Goal: Transaction & Acquisition: Purchase product/service

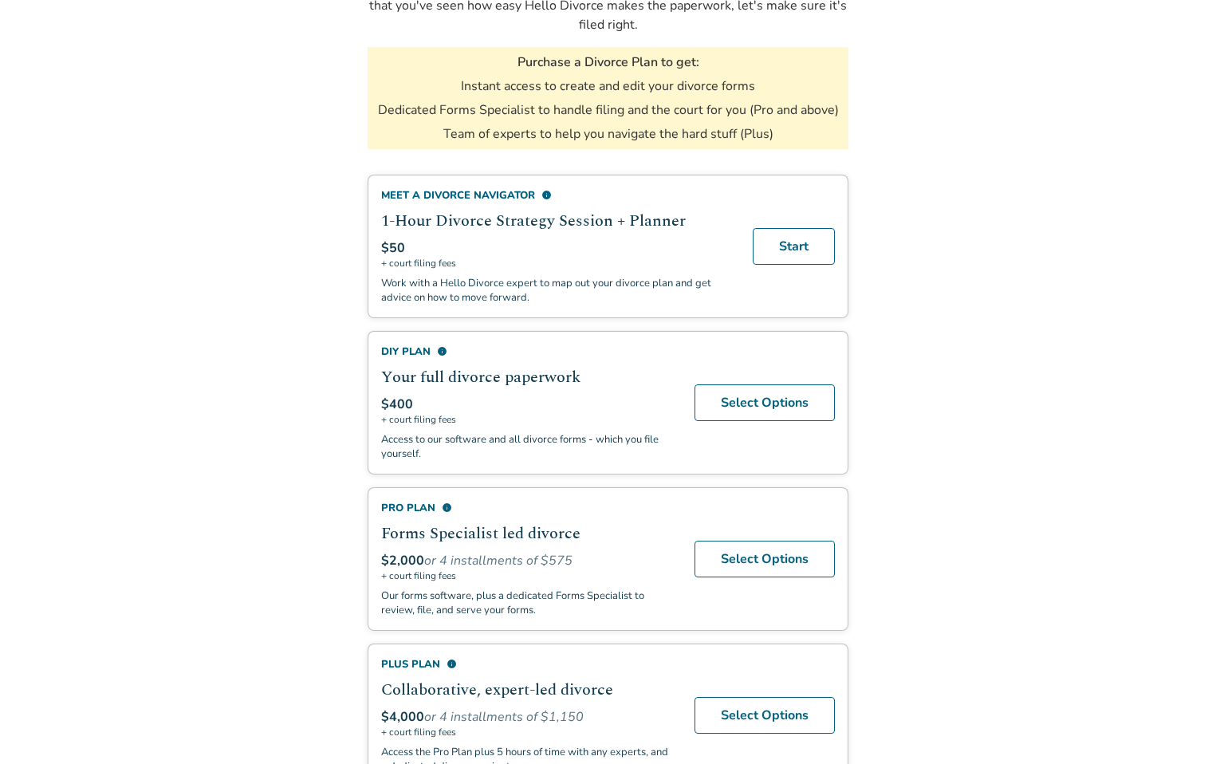
scroll to position [283, 0]
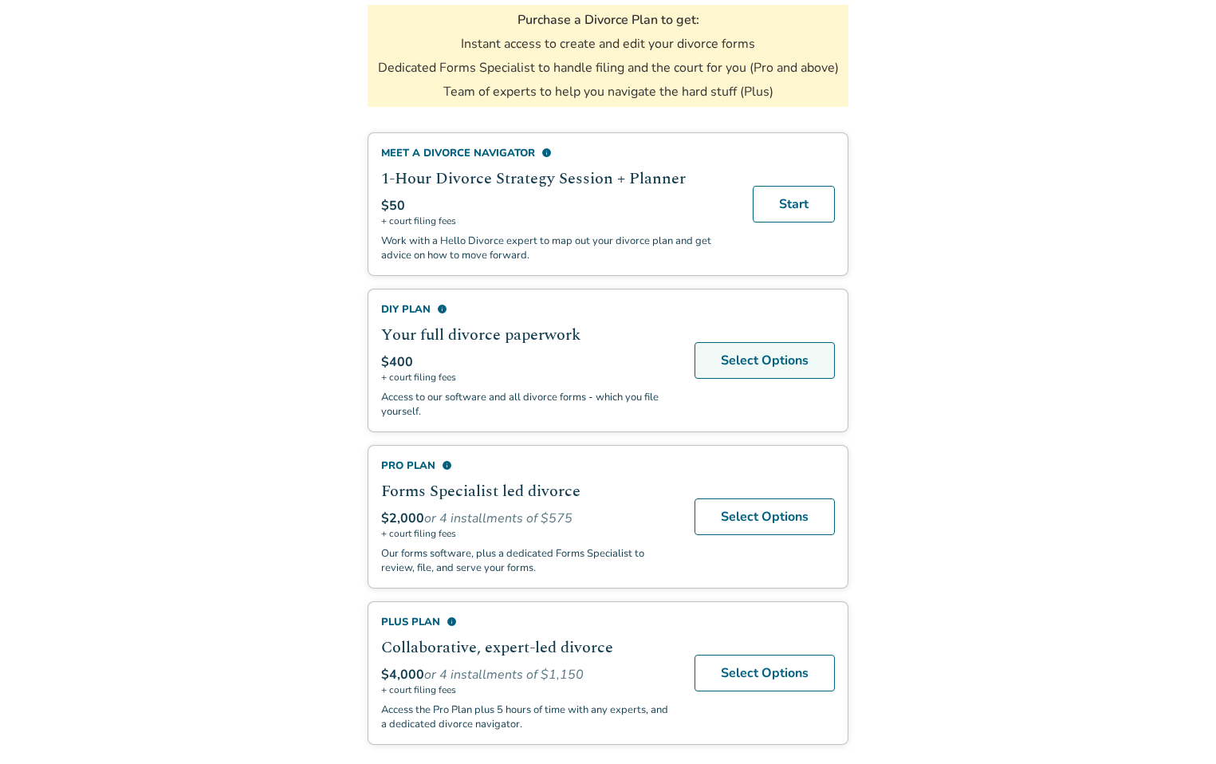
click at [755, 356] on link "Select Options" at bounding box center [765, 360] width 140 height 37
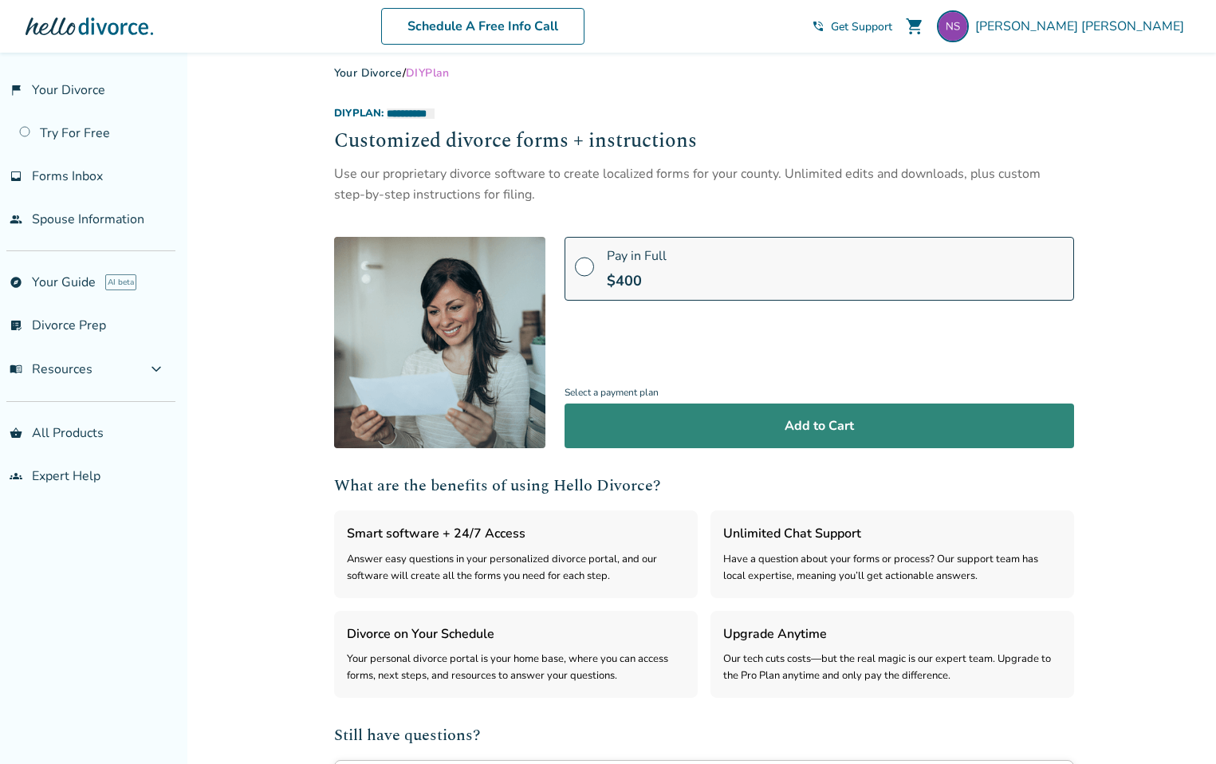
scroll to position [12, 0]
click at [686, 430] on button "Add to Cart" at bounding box center [820, 426] width 510 height 45
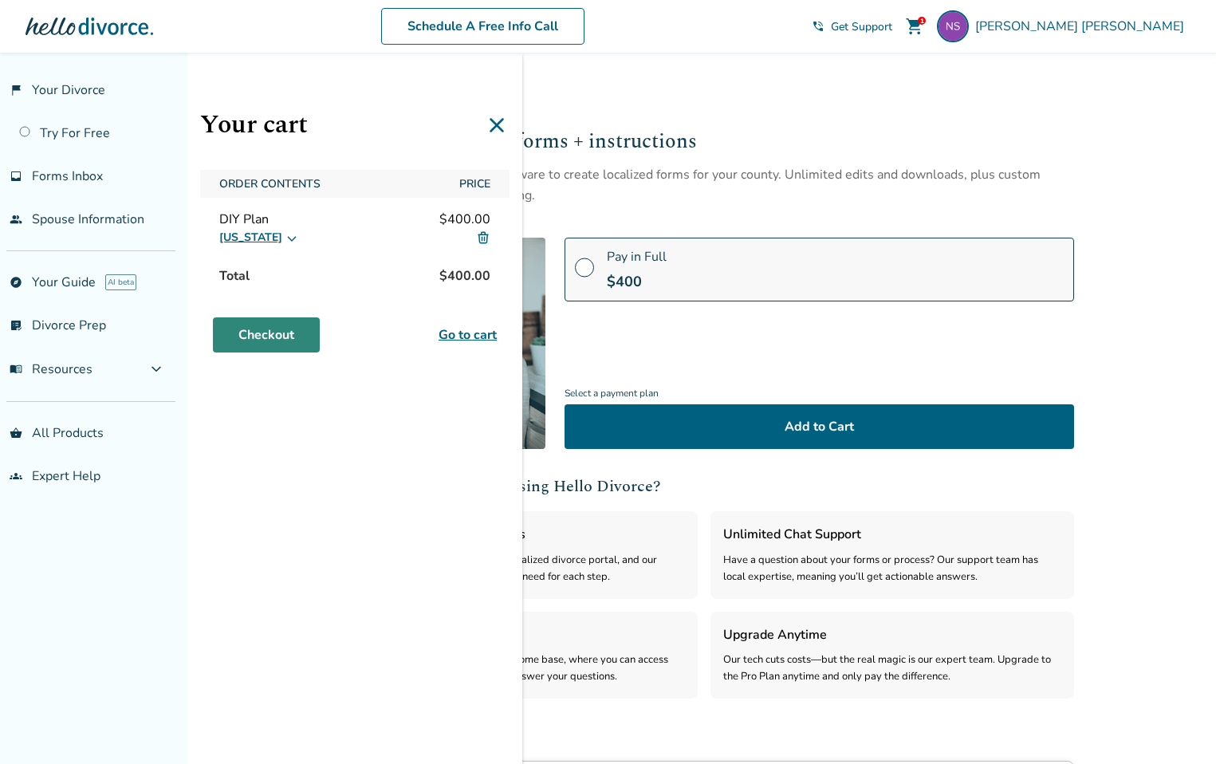
click at [281, 334] on link "Checkout" at bounding box center [266, 334] width 107 height 35
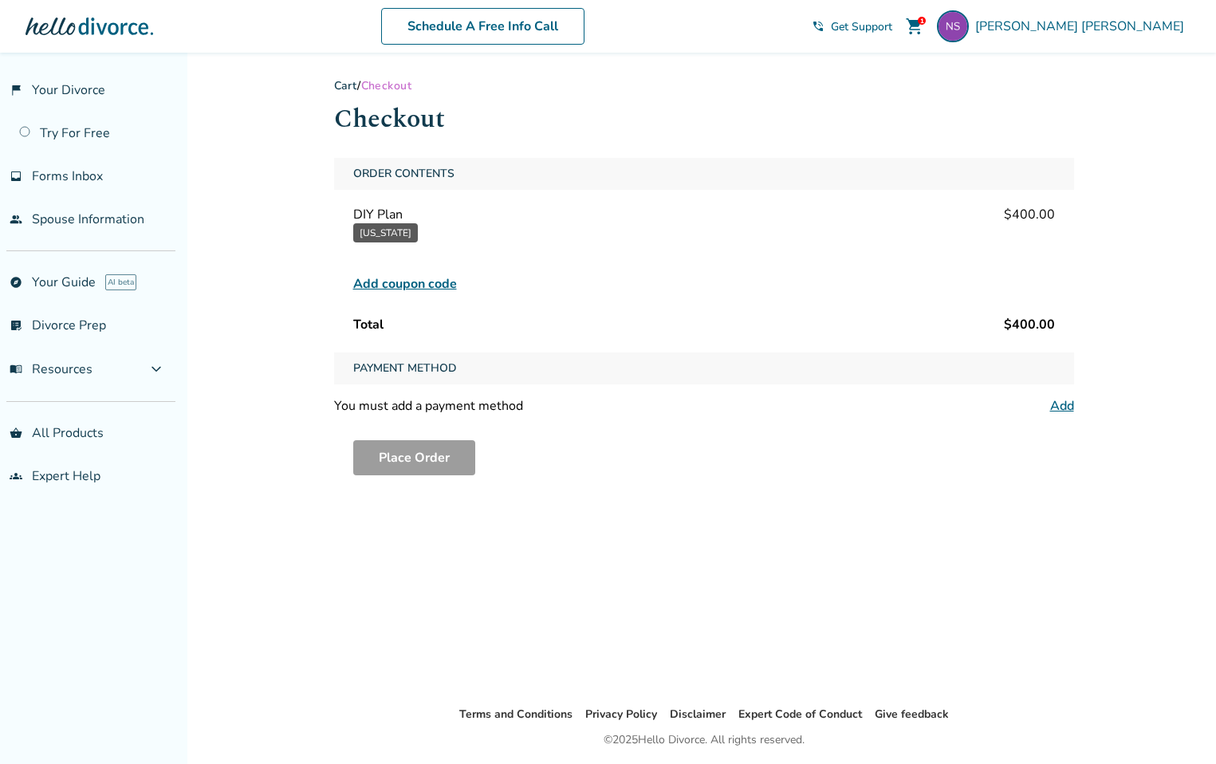
click at [422, 286] on span "Add coupon code" at bounding box center [405, 283] width 104 height 19
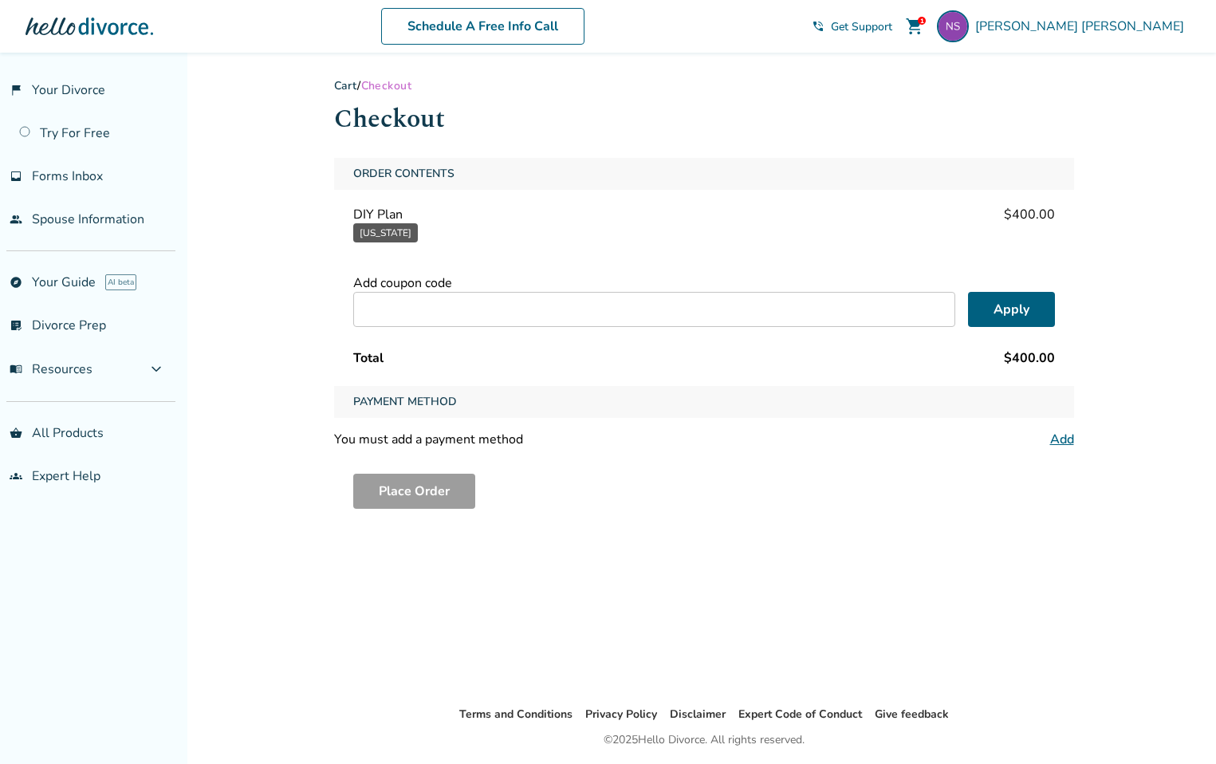
click at [575, 313] on input "text" at bounding box center [654, 309] width 602 height 35
paste input "******"
type input "******"
click at [1000, 307] on button "Apply" at bounding box center [1011, 309] width 87 height 35
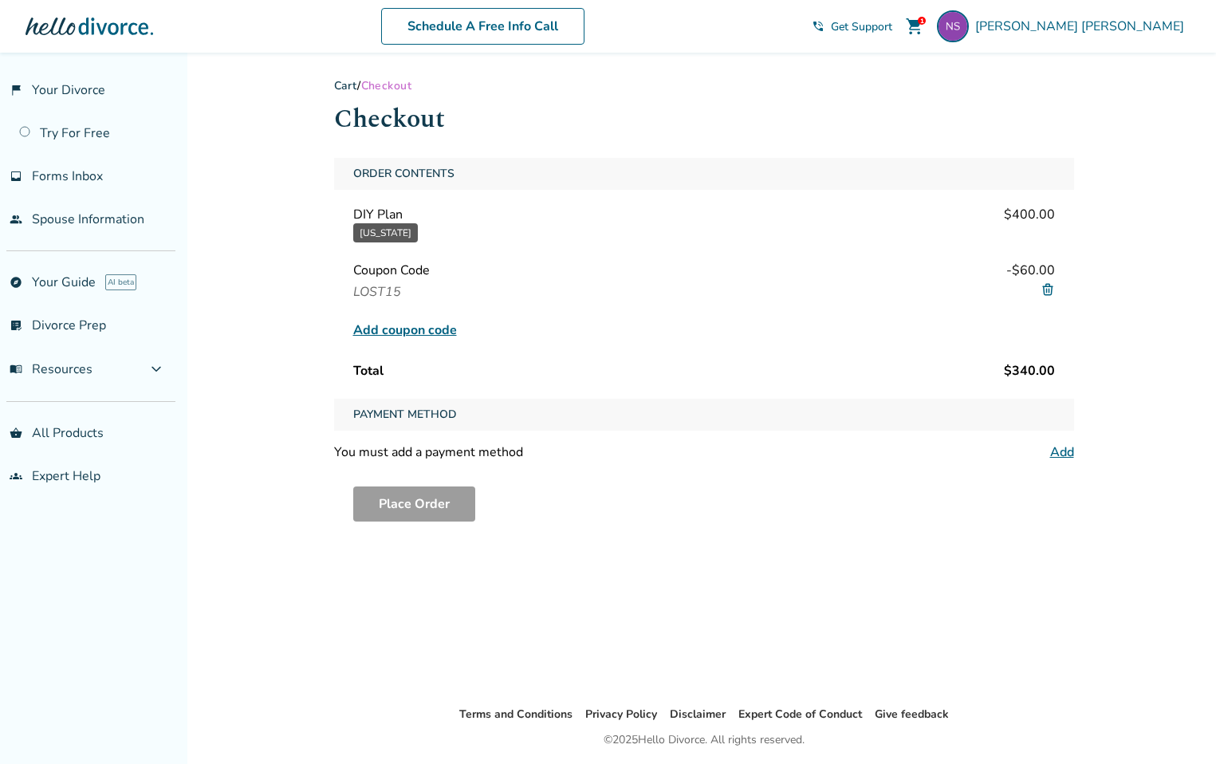
click at [476, 404] on div "Payment Method" at bounding box center [704, 415] width 740 height 32
click at [562, 409] on div "Payment Method" at bounding box center [704, 415] width 740 height 32
click at [1060, 454] on link "Add" at bounding box center [1063, 453] width 24 height 18
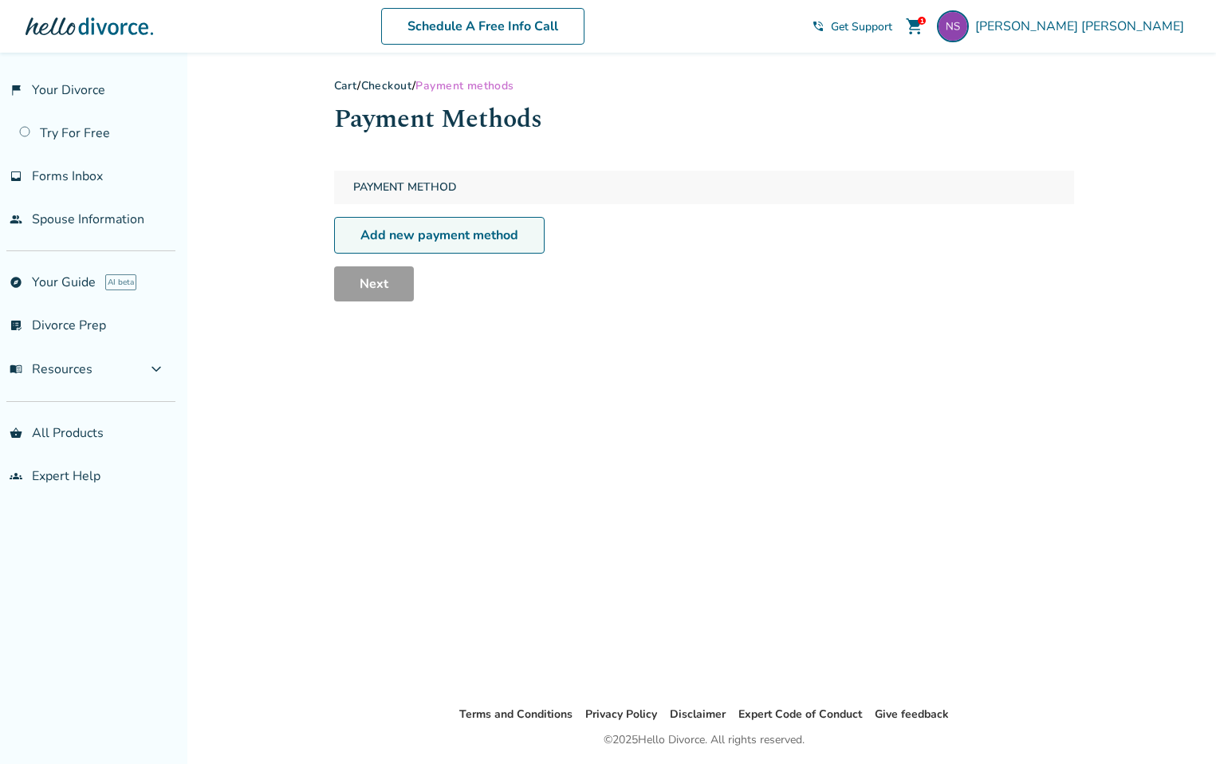
click at [499, 234] on link "Add new payment method" at bounding box center [439, 235] width 211 height 37
select select "**"
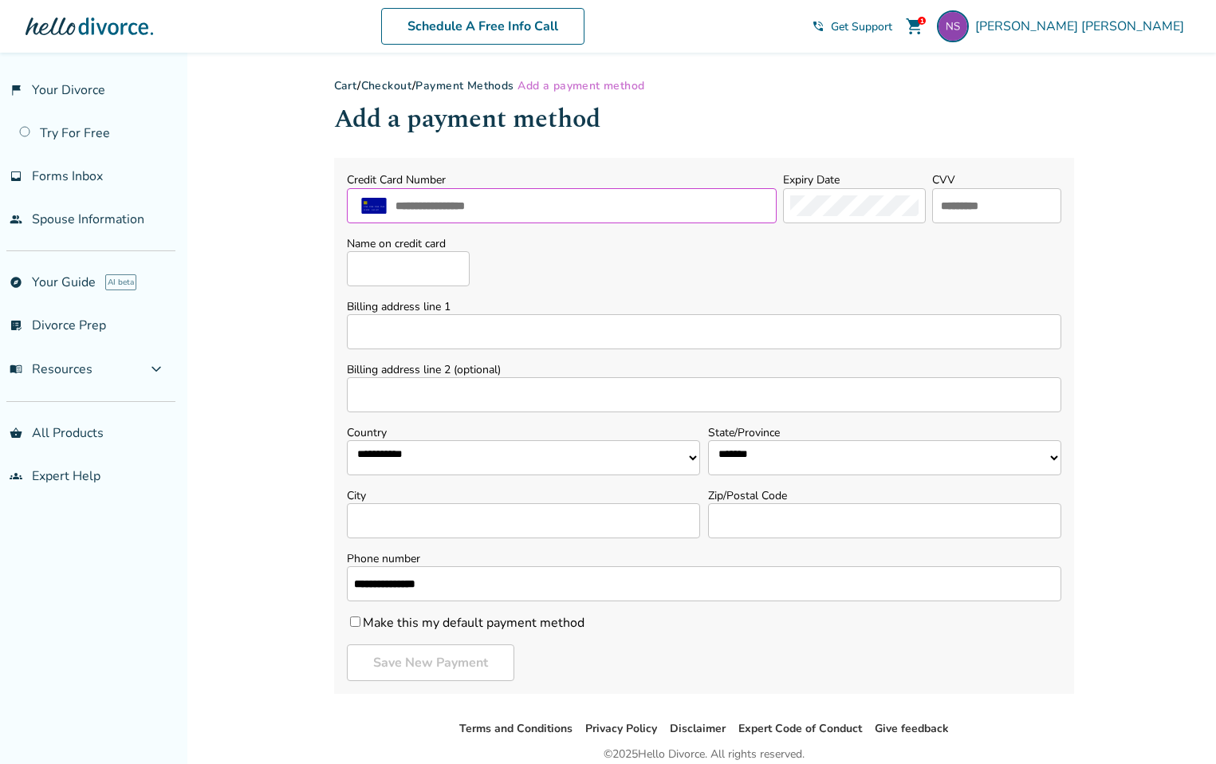
click at [525, 203] on input "text" at bounding box center [582, 205] width 377 height 21
type input "**********"
type input "******"
click at [958, 216] on div at bounding box center [996, 205] width 129 height 35
click at [956, 211] on input "text" at bounding box center [997, 205] width 115 height 21
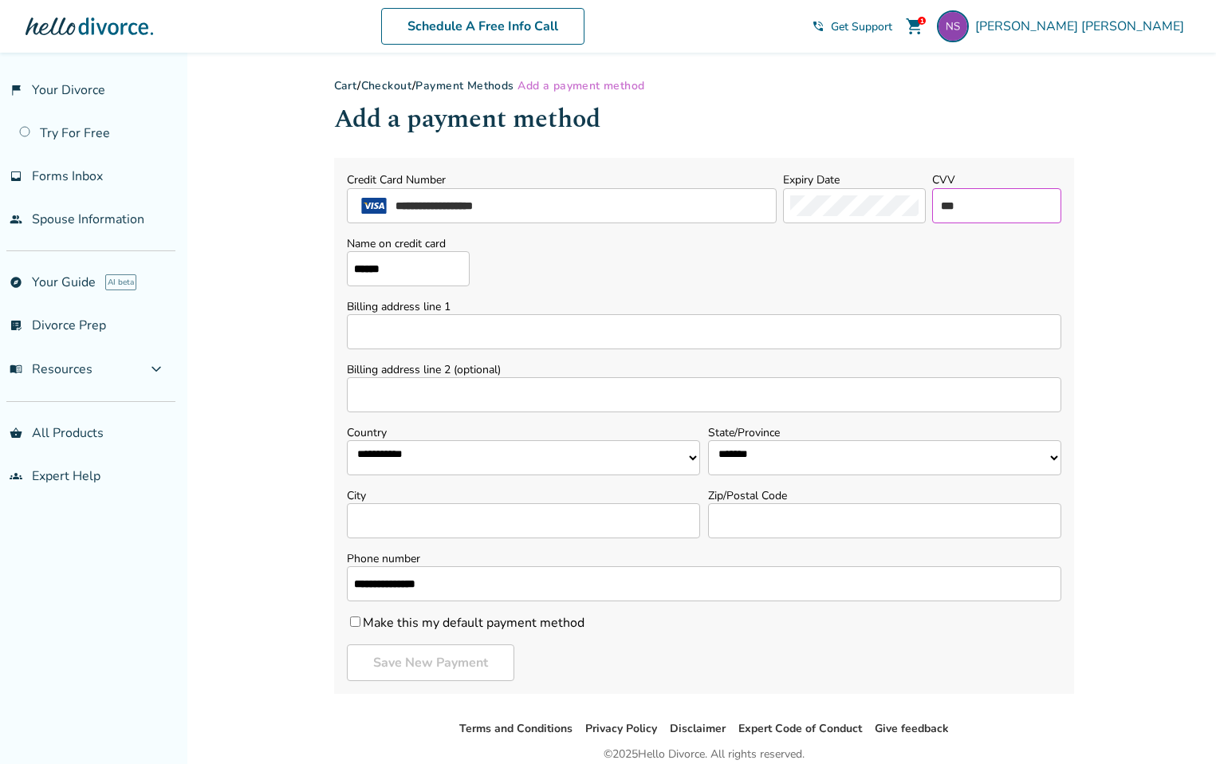
type input "***"
click at [629, 333] on input "Billing address line 1" at bounding box center [704, 331] width 715 height 35
type input "**********"
select select "**"
type input "**********"
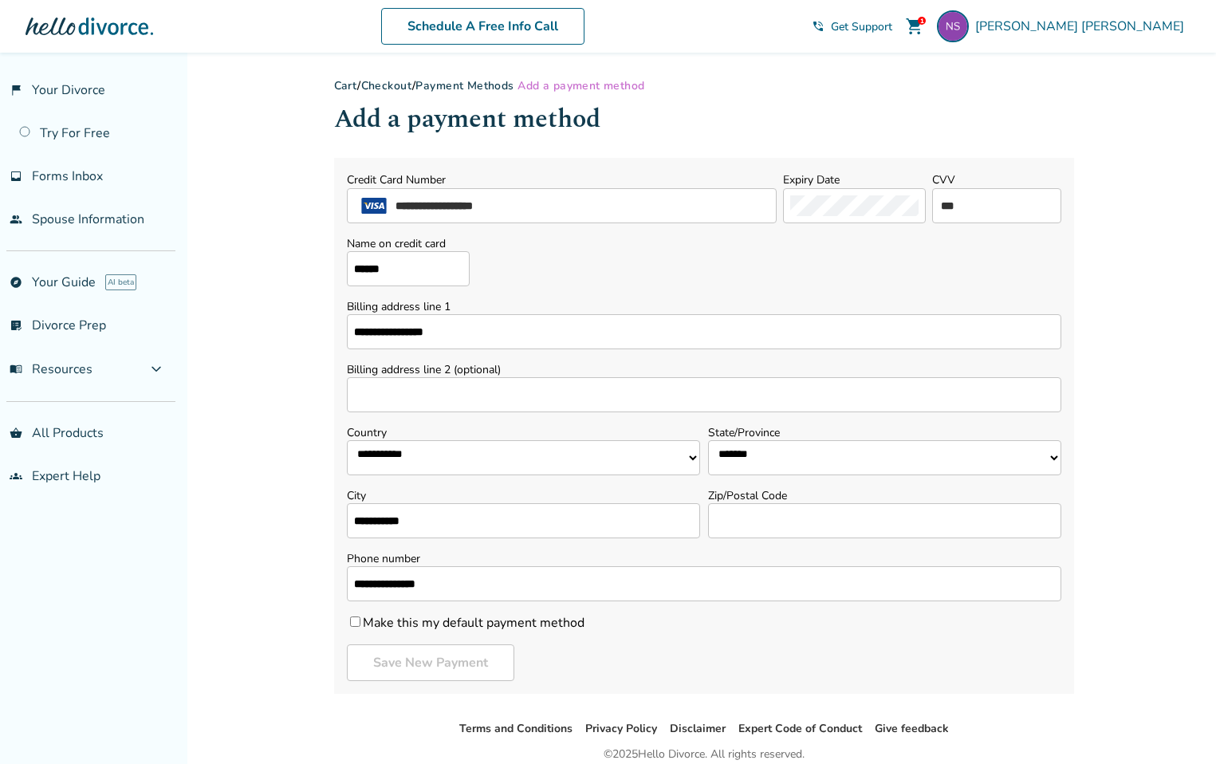
type input "*****"
type input "**********"
click at [828, 458] on select "**********" at bounding box center [884, 457] width 353 height 35
select select "**"
click at [533, 337] on input "**********" at bounding box center [704, 331] width 715 height 35
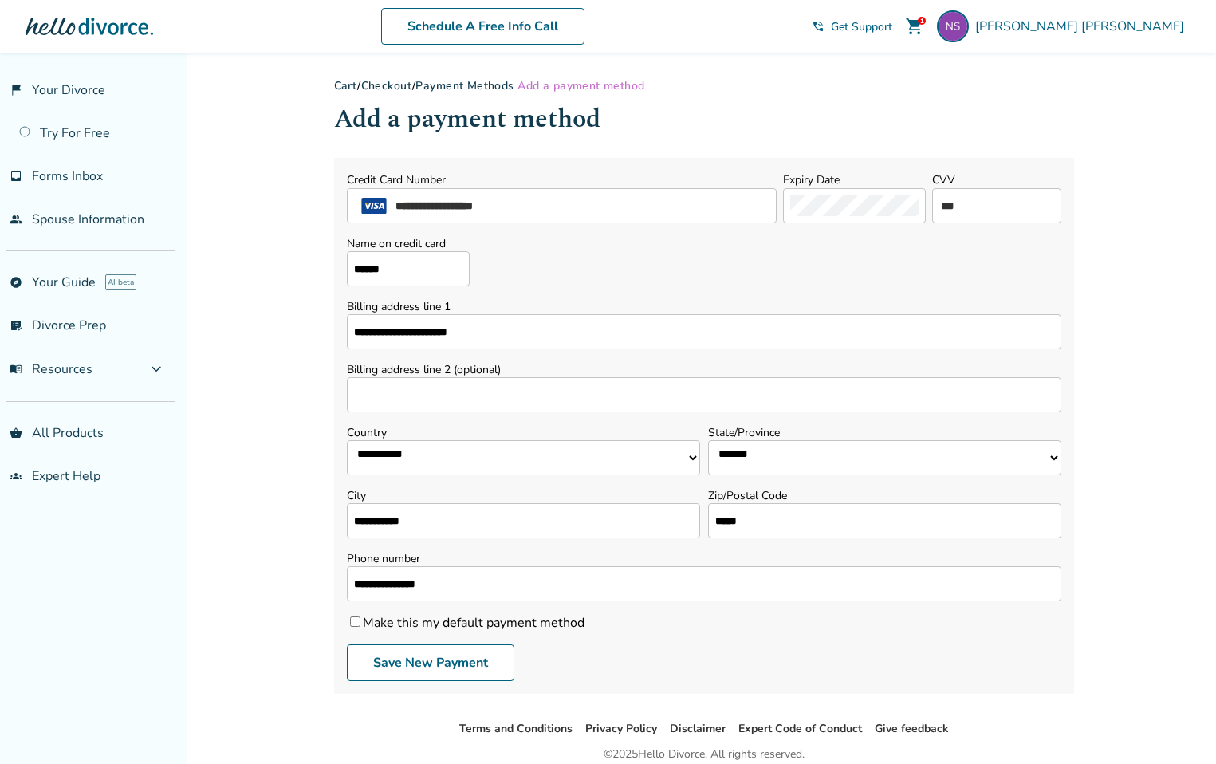
click at [355, 628] on label "Make this my default payment method" at bounding box center [466, 623] width 238 height 18
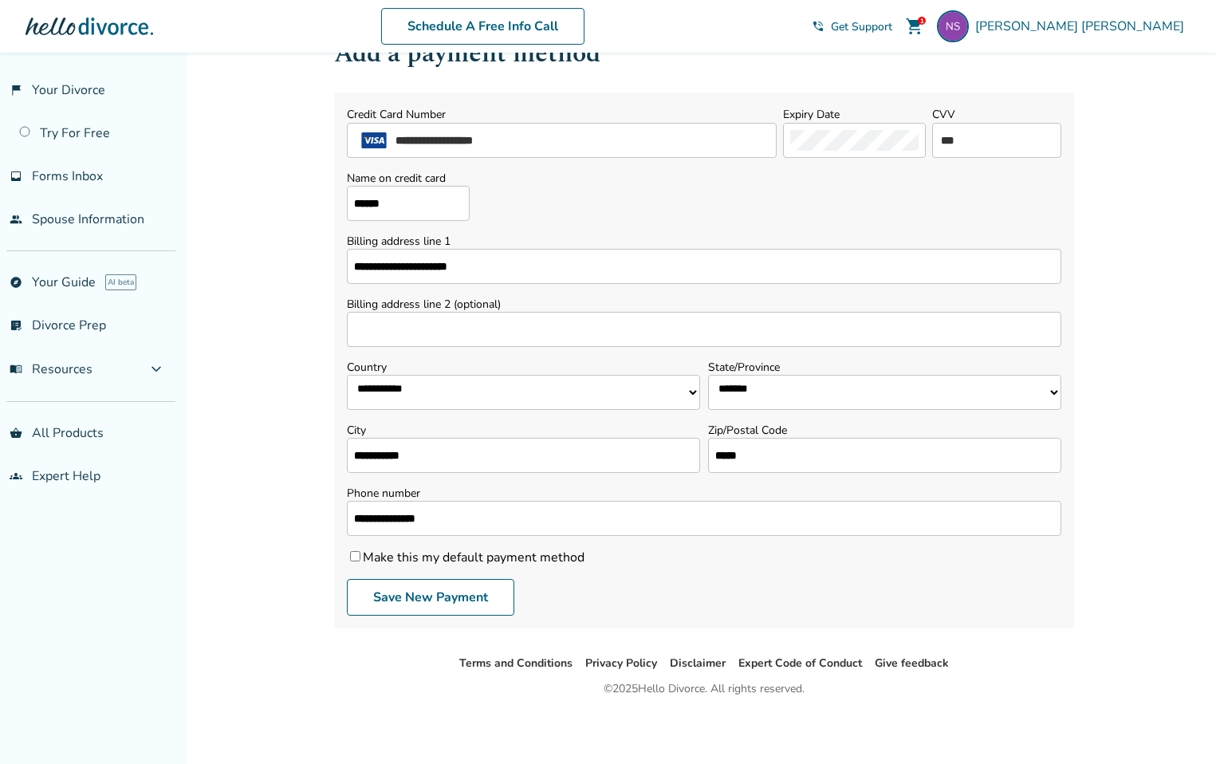
scroll to position [66, 0]
click at [436, 599] on button "Save New Payment" at bounding box center [431, 596] width 168 height 37
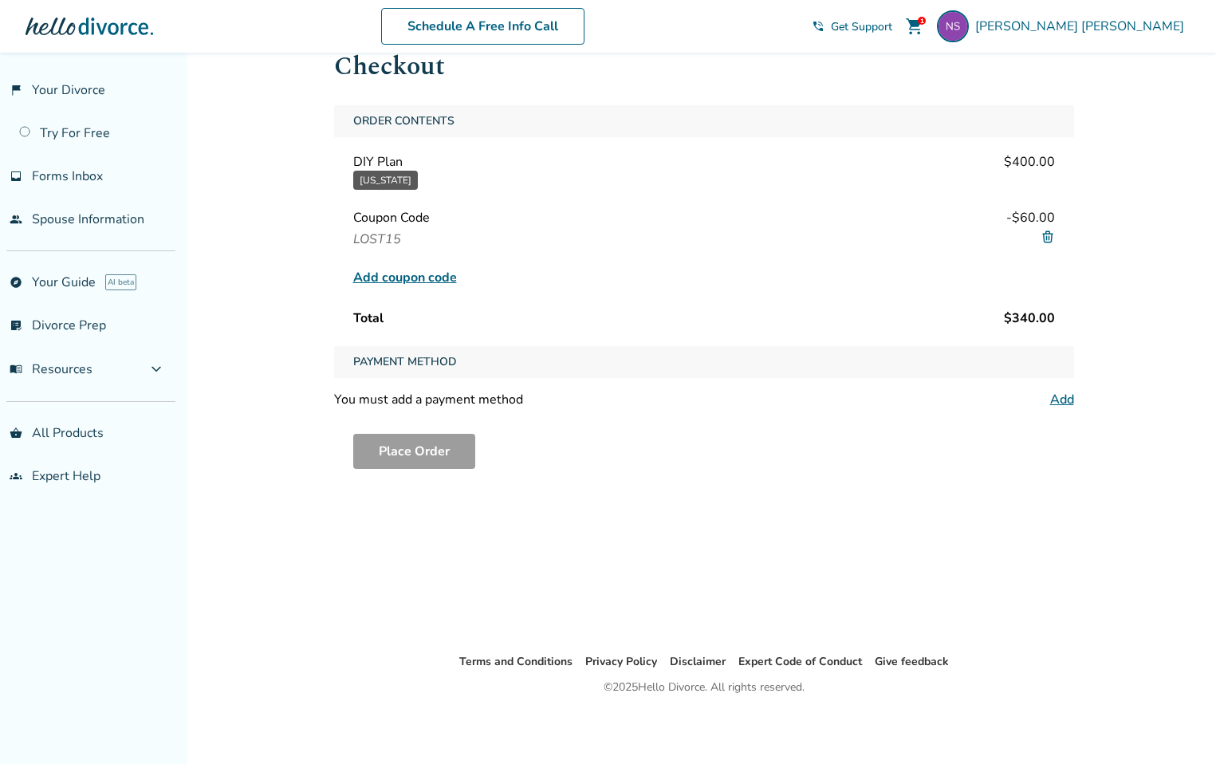
scroll to position [53, 0]
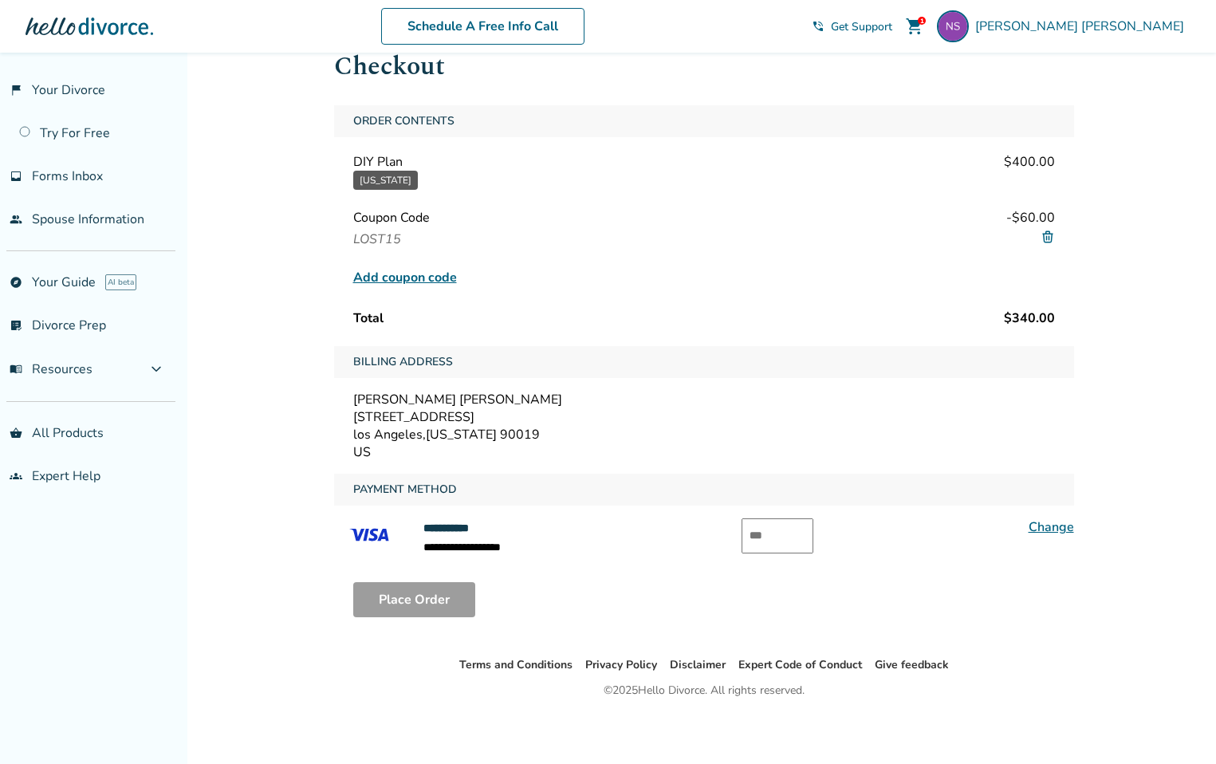
click at [777, 542] on input "text" at bounding box center [778, 535] width 72 height 35
type input "***"
click at [437, 586] on button "Place Order" at bounding box center [414, 599] width 122 height 35
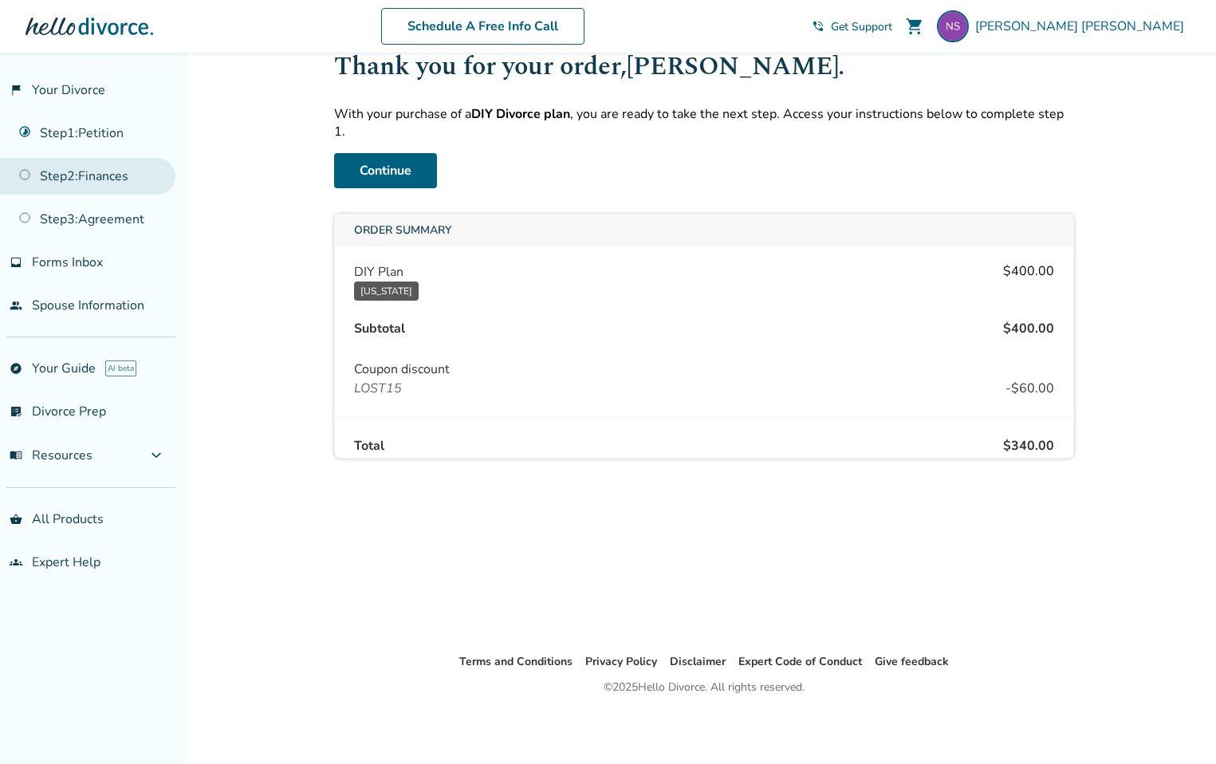
click at [90, 173] on link "Step 2 : Finances" at bounding box center [87, 176] width 175 height 37
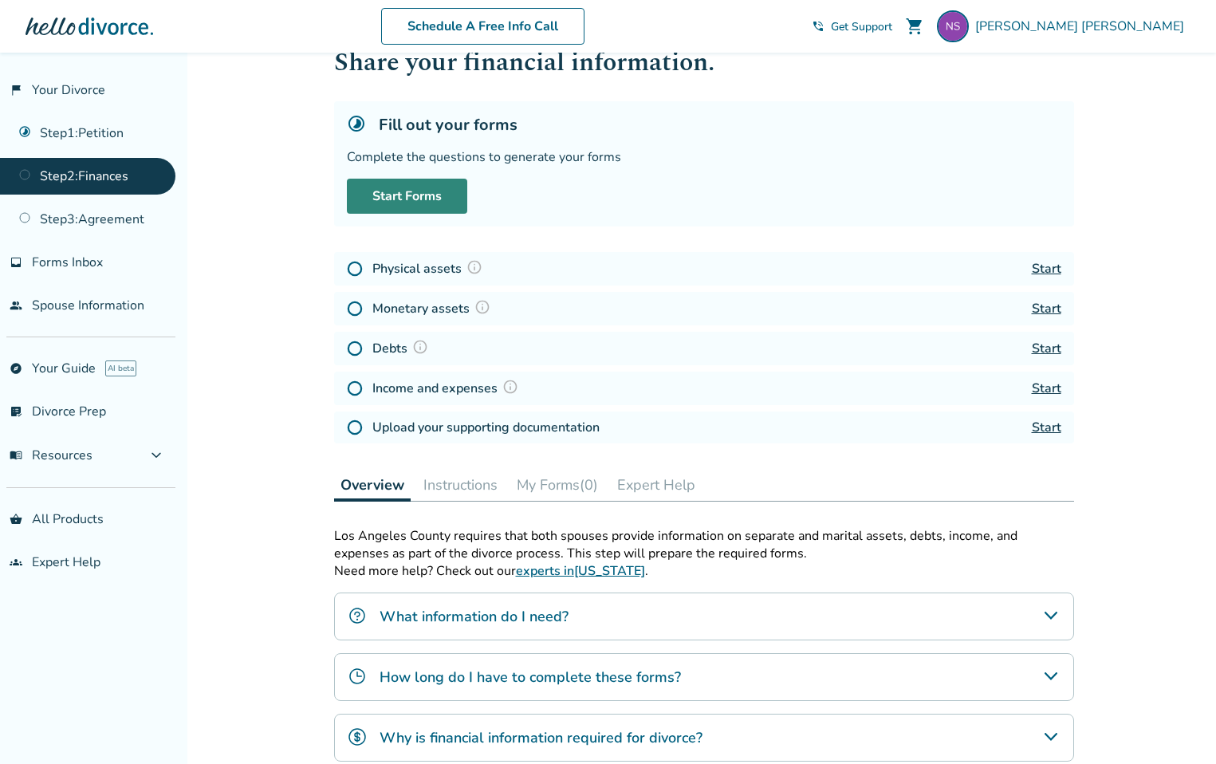
click at [424, 200] on link "Start Forms" at bounding box center [407, 196] width 120 height 35
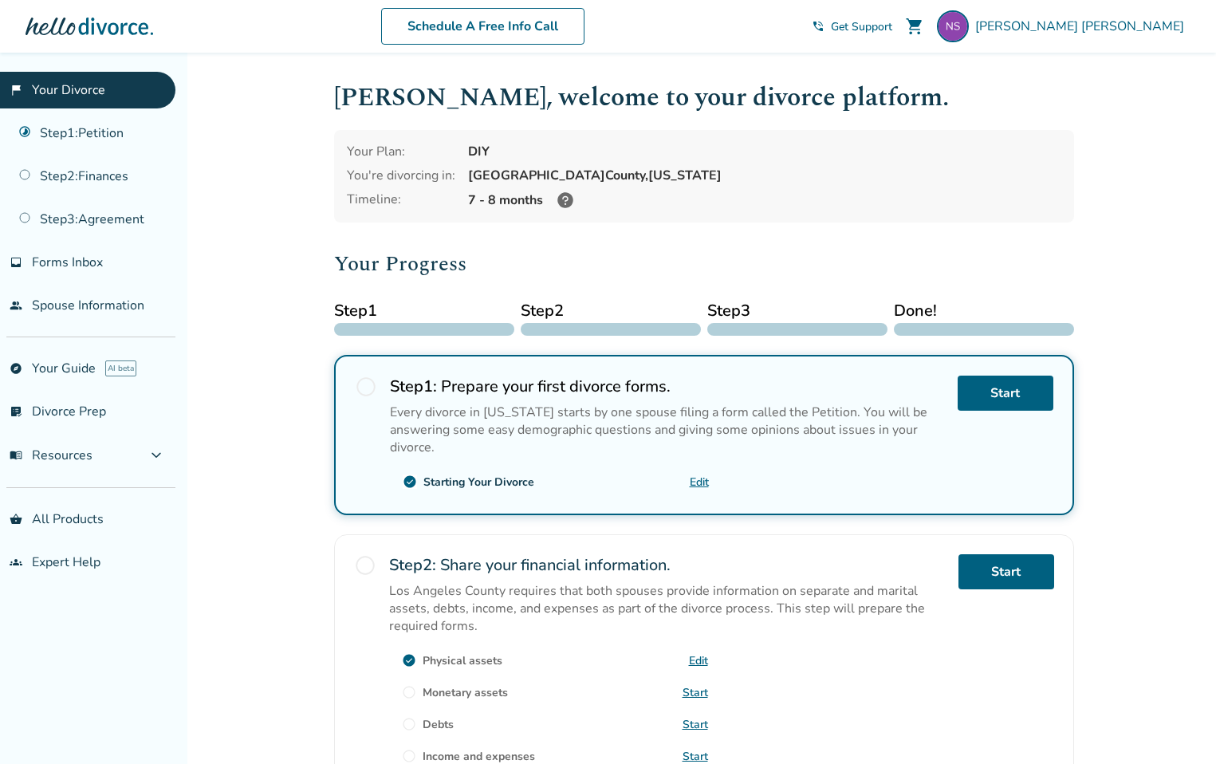
click at [366, 388] on span "radio_button_unchecked" at bounding box center [366, 387] width 22 height 22
click at [997, 393] on link "Start" at bounding box center [1006, 393] width 96 height 35
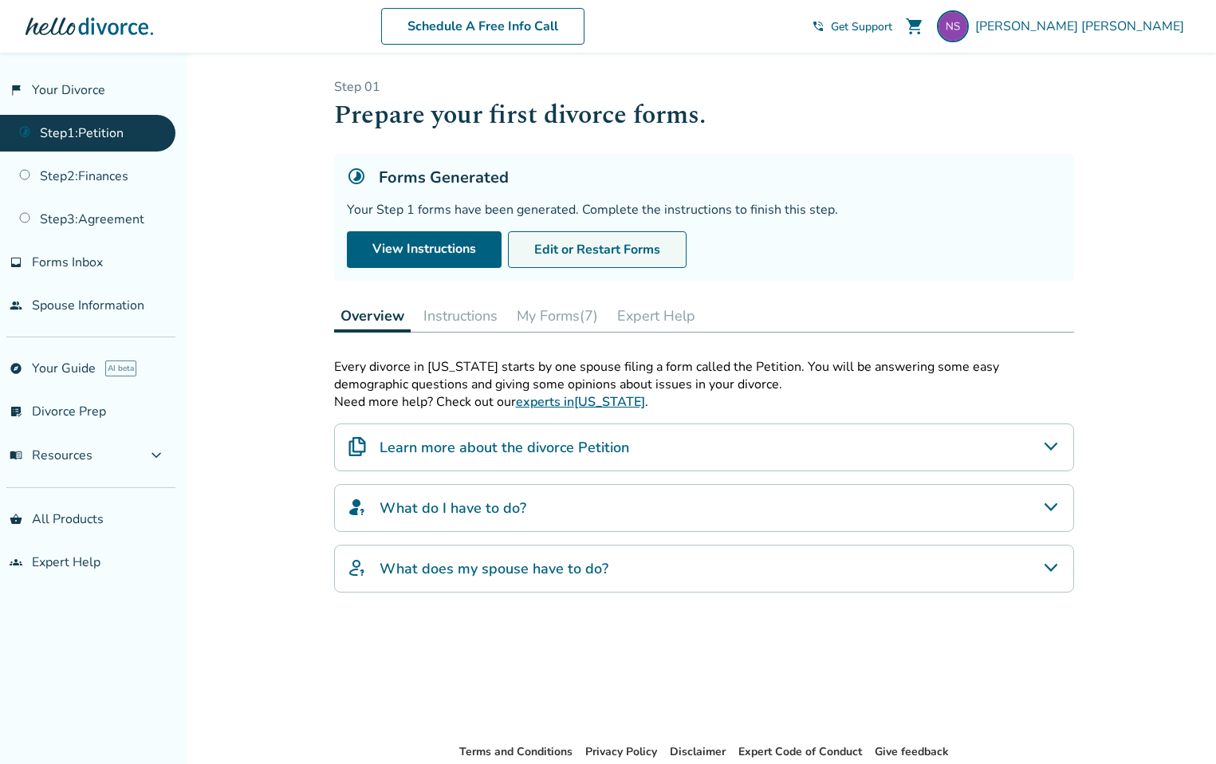
click at [619, 250] on button "Edit or Restart Forms" at bounding box center [597, 249] width 179 height 37
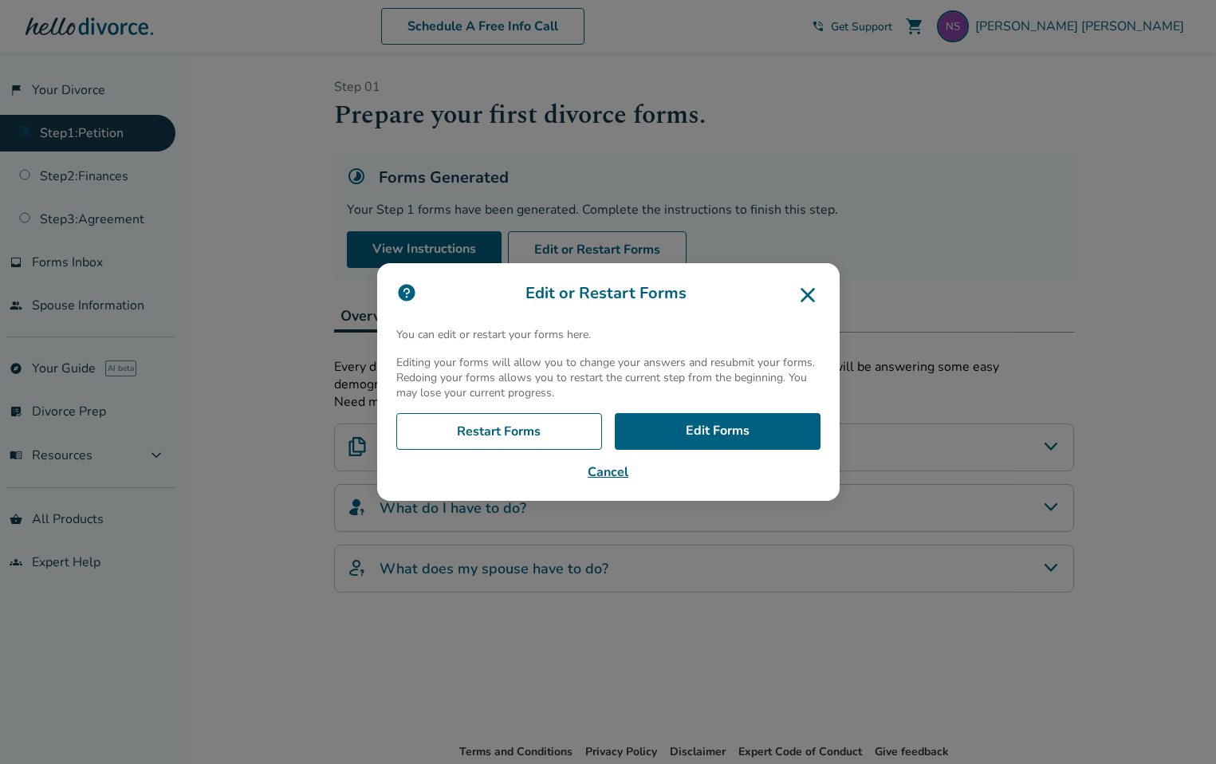
click at [813, 302] on icon at bounding box center [808, 295] width 26 height 26
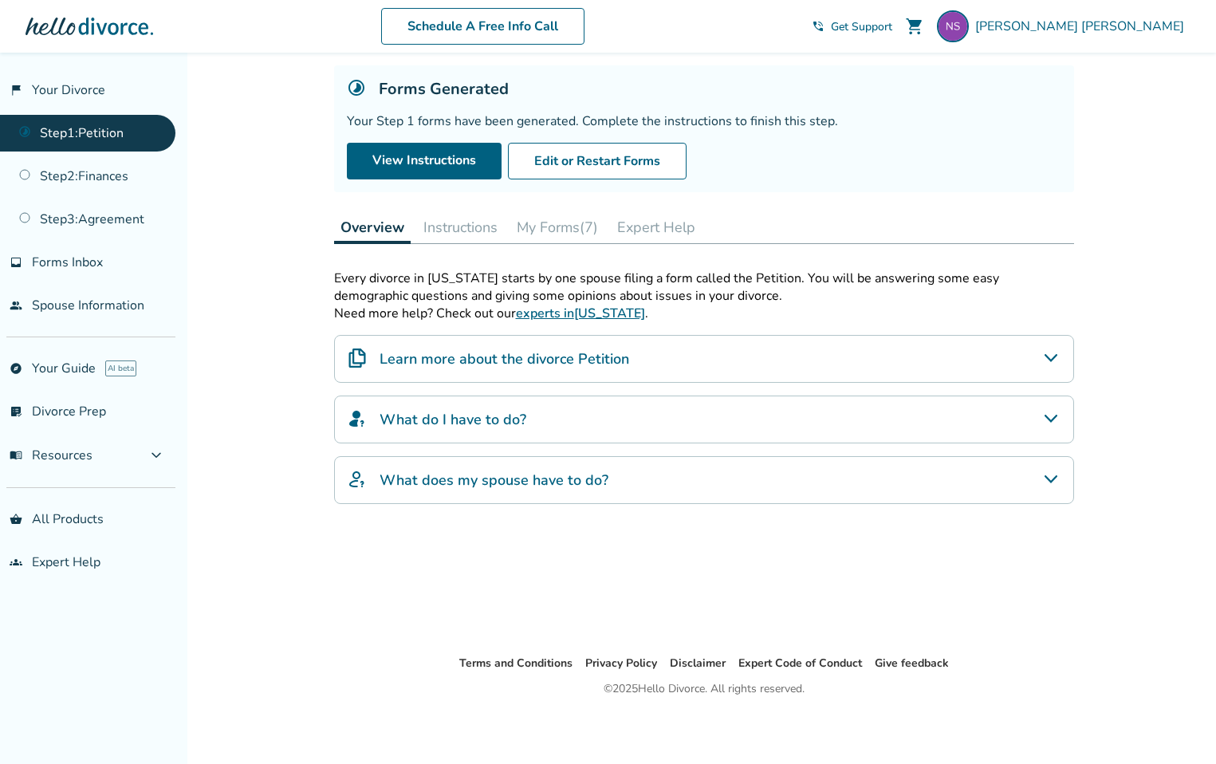
scroll to position [89, 0]
click at [547, 473] on h4 "What does my spouse have to do?" at bounding box center [494, 479] width 229 height 21
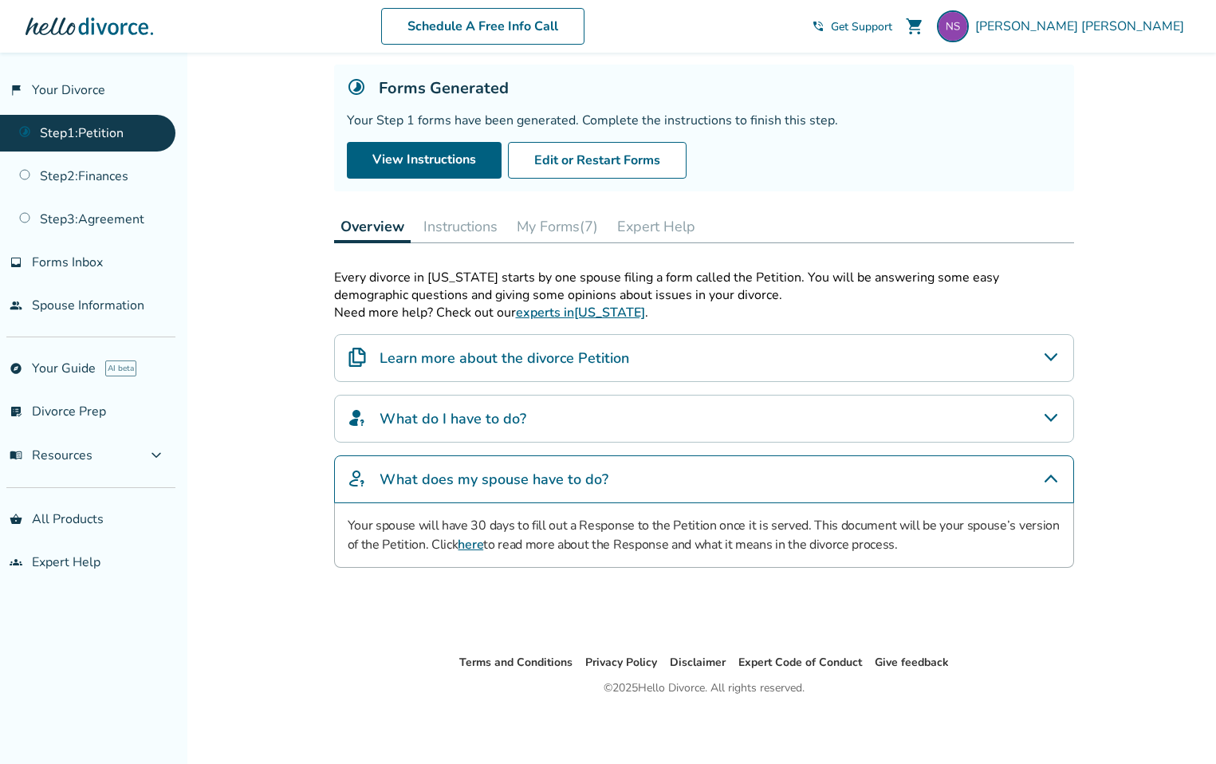
click at [547, 473] on h4 "What does my spouse have to do?" at bounding box center [494, 479] width 229 height 21
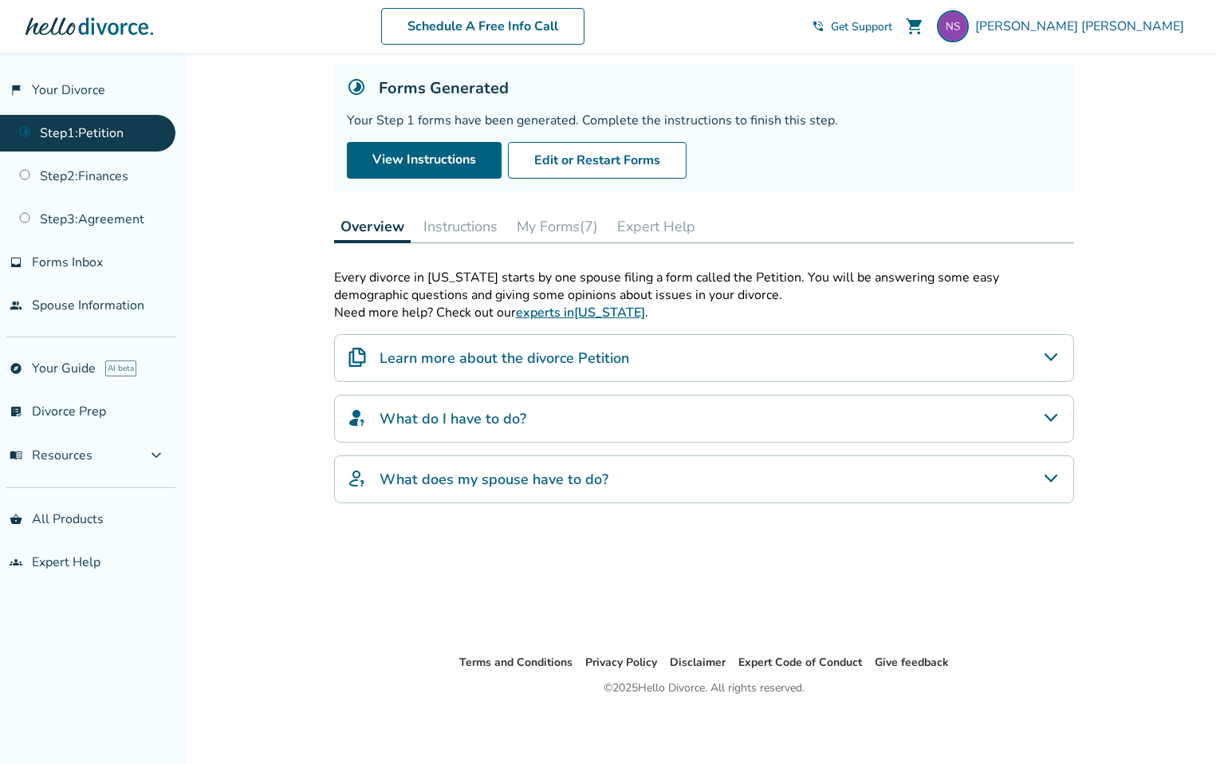
click at [566, 219] on button "My Forms (7)" at bounding box center [558, 227] width 94 height 32
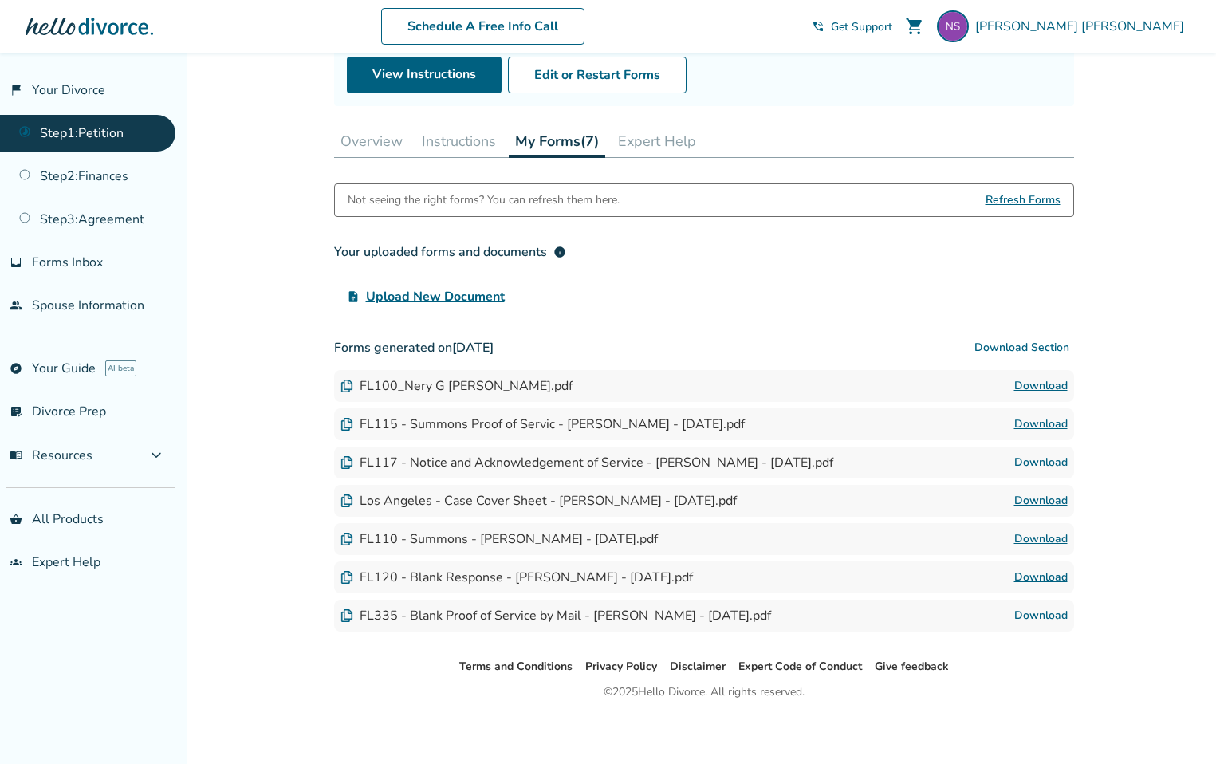
scroll to position [179, 0]
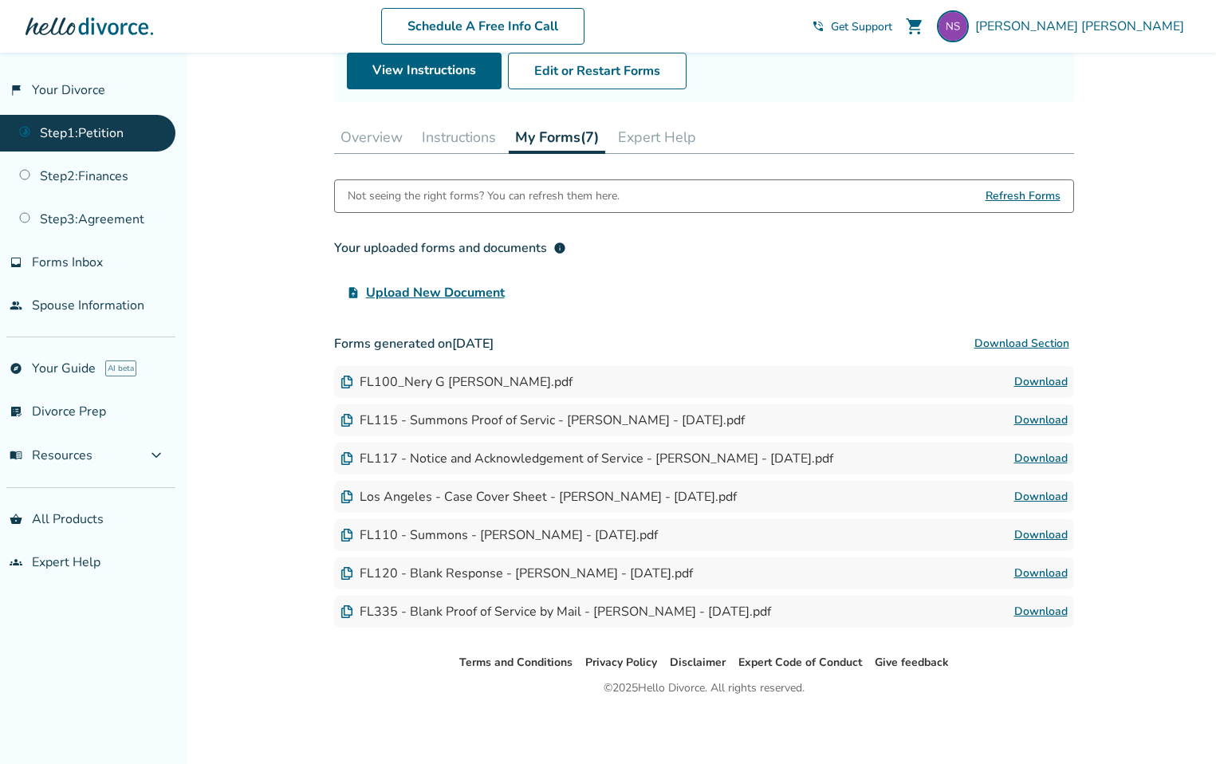
click at [348, 380] on img at bounding box center [347, 382] width 13 height 13
click at [466, 294] on span "Upload New Document" at bounding box center [435, 292] width 139 height 19
click at [0, 0] on input "upload_file Upload New Document" at bounding box center [0, 0] width 0 height 0
click at [467, 295] on span "Upload New Document" at bounding box center [435, 292] width 139 height 19
click at [0, 0] on input "upload_file Upload New Document" at bounding box center [0, 0] width 0 height 0
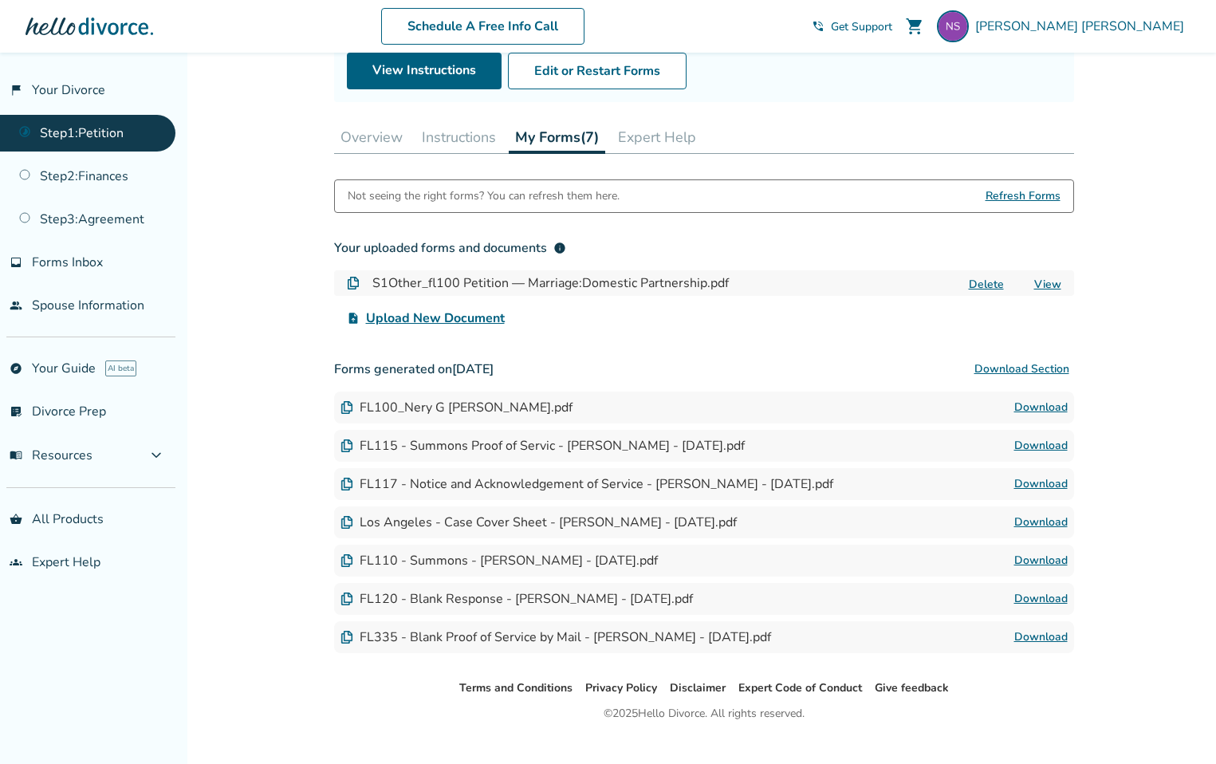
click at [1046, 284] on link "View" at bounding box center [1048, 284] width 27 height 15
click at [987, 281] on button "Delete" at bounding box center [986, 284] width 45 height 17
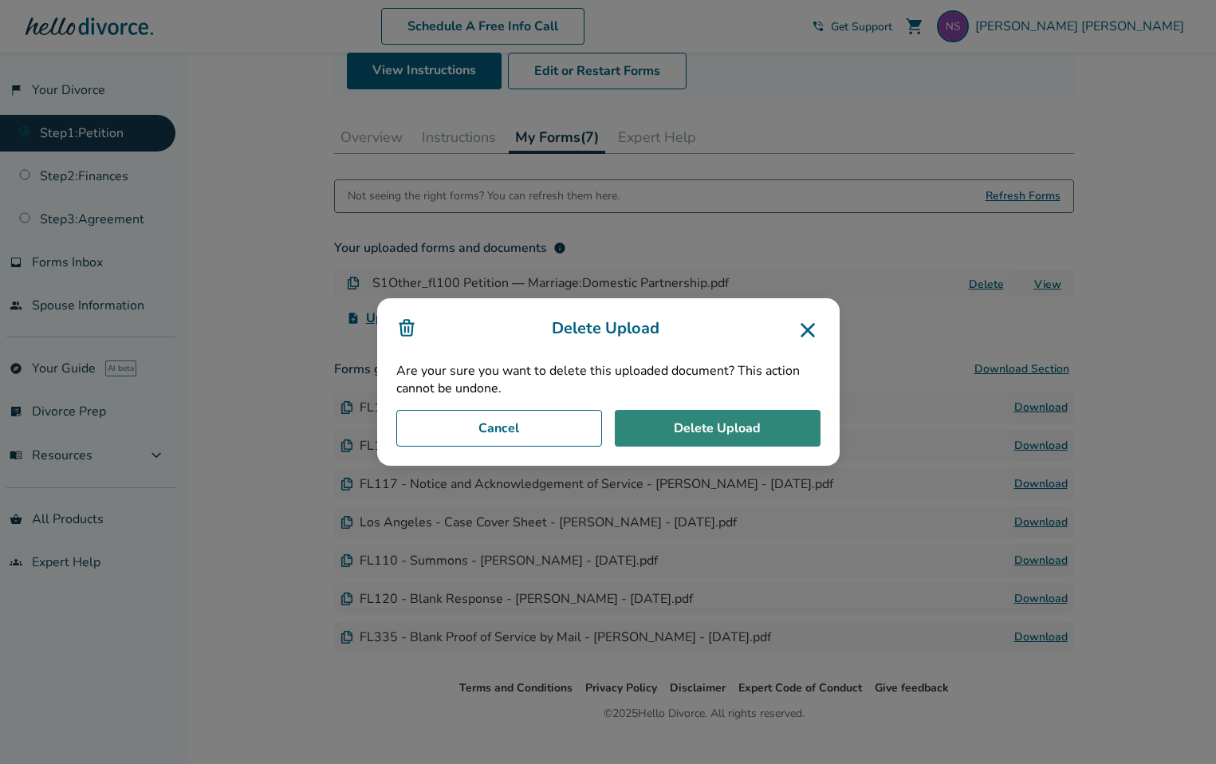
click at [701, 439] on button "Delete Upload" at bounding box center [718, 428] width 206 height 37
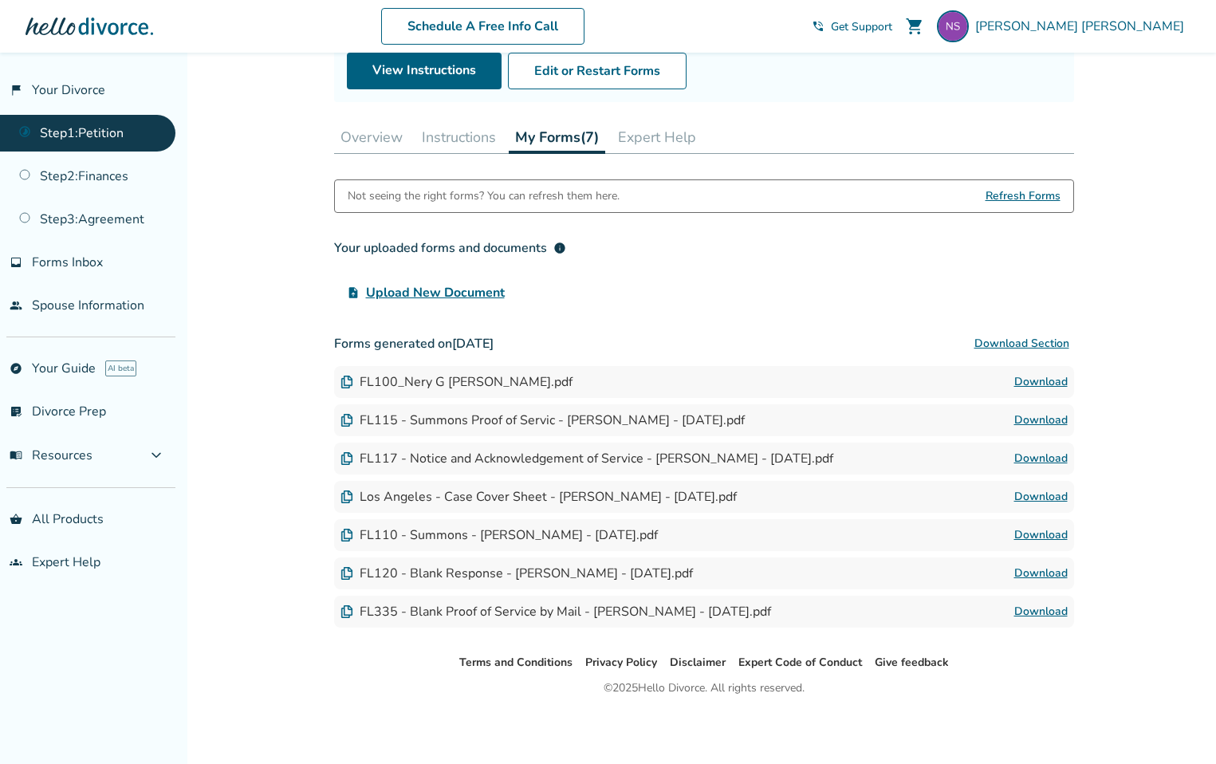
click at [455, 294] on span "Upload New Document" at bounding box center [435, 292] width 139 height 19
click at [0, 0] on input "upload_file Upload New Document" at bounding box center [0, 0] width 0 height 0
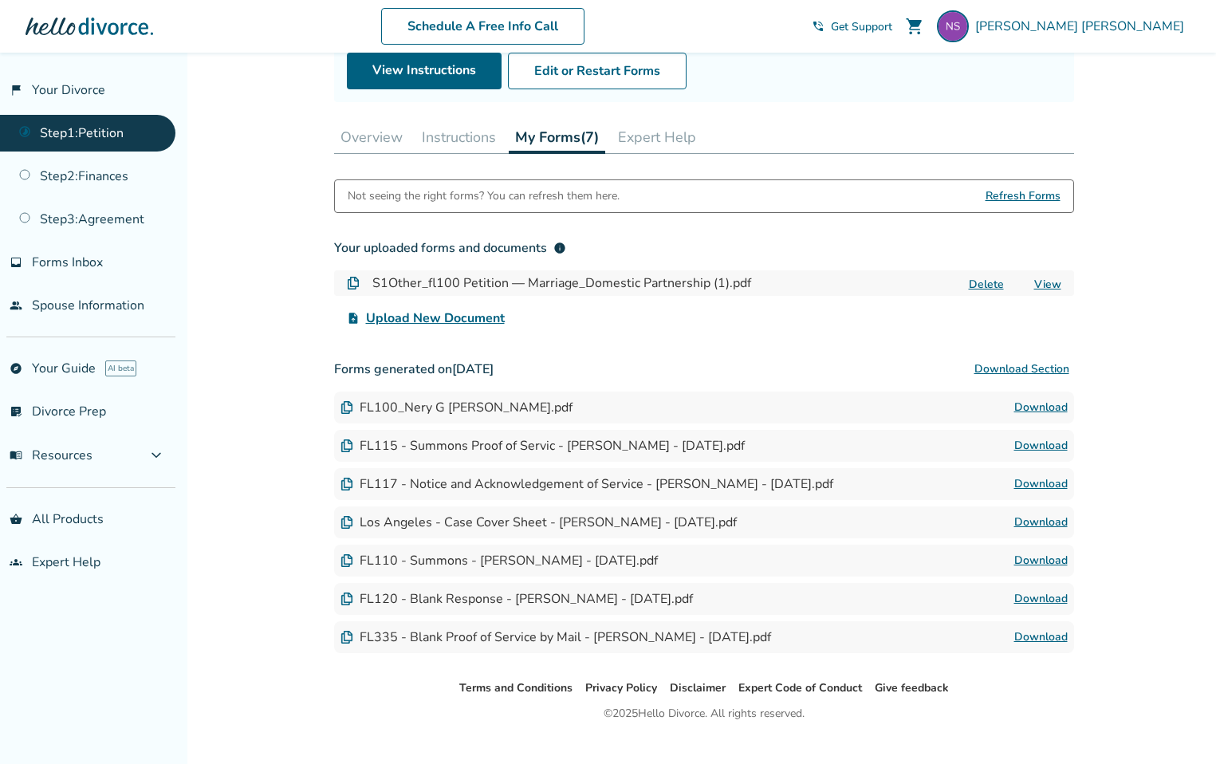
click at [1050, 283] on link "View" at bounding box center [1048, 284] width 27 height 15
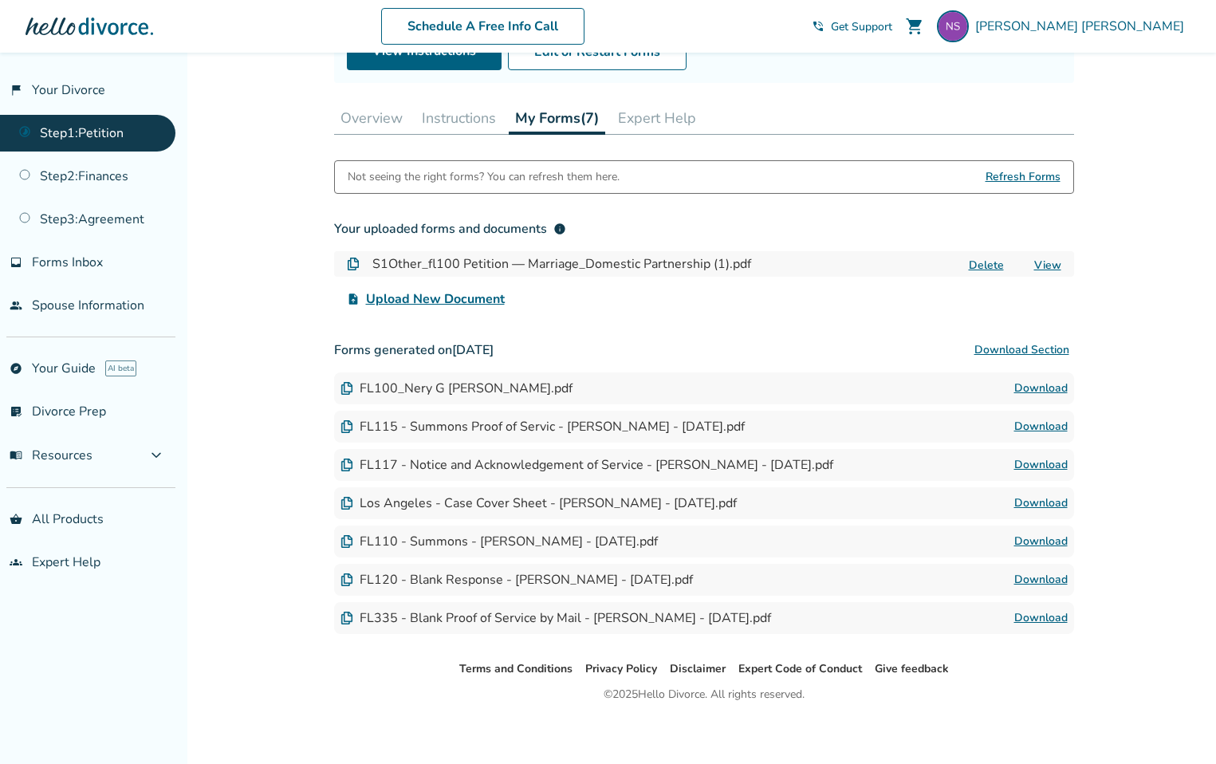
scroll to position [204, 0]
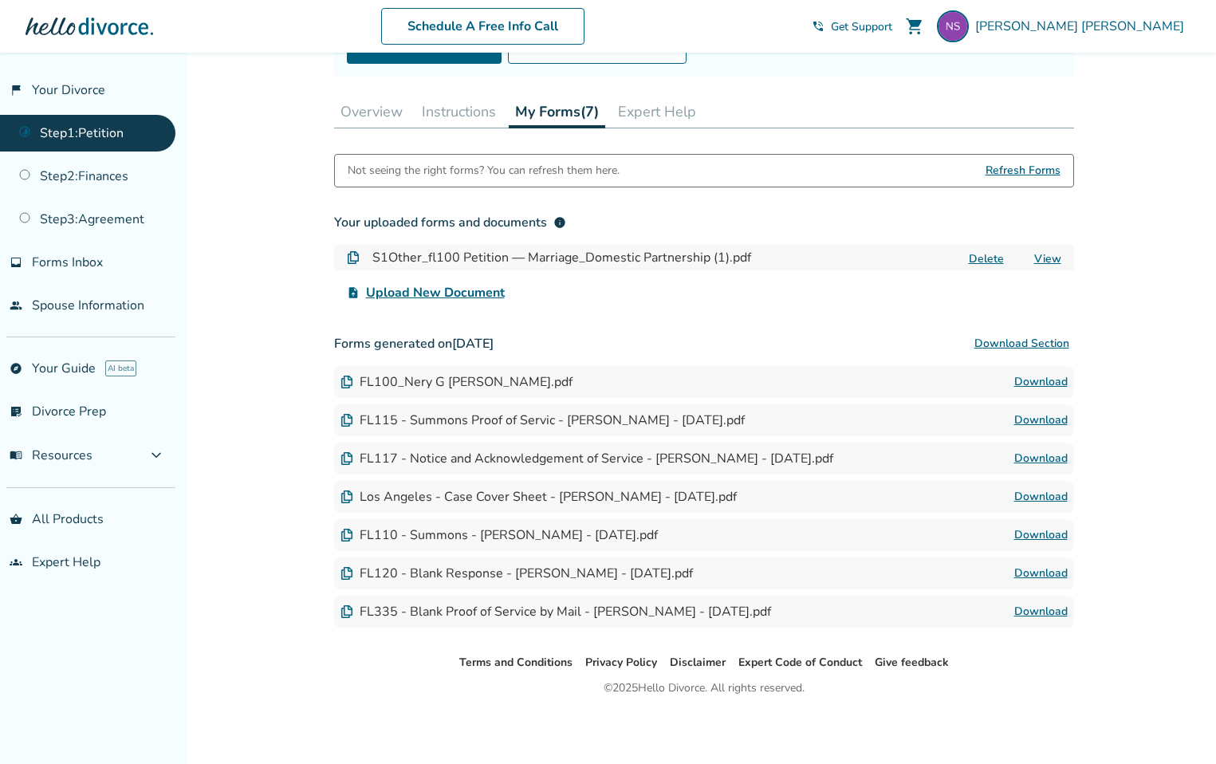
click at [455, 293] on span "Upload New Document" at bounding box center [435, 292] width 139 height 19
click at [0, 0] on input "upload_file Upload New Document" at bounding box center [0, 0] width 0 height 0
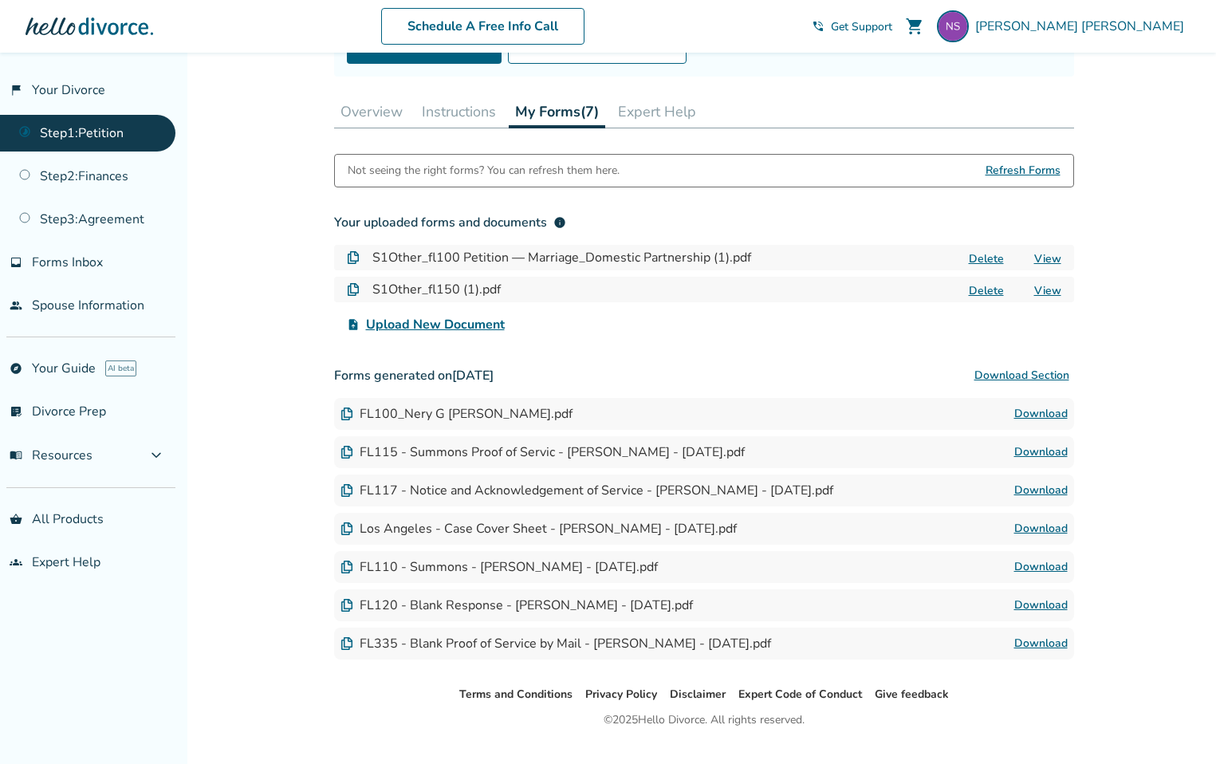
click at [1052, 290] on link "View" at bounding box center [1048, 290] width 27 height 15
click at [993, 292] on button "Delete" at bounding box center [986, 290] width 45 height 17
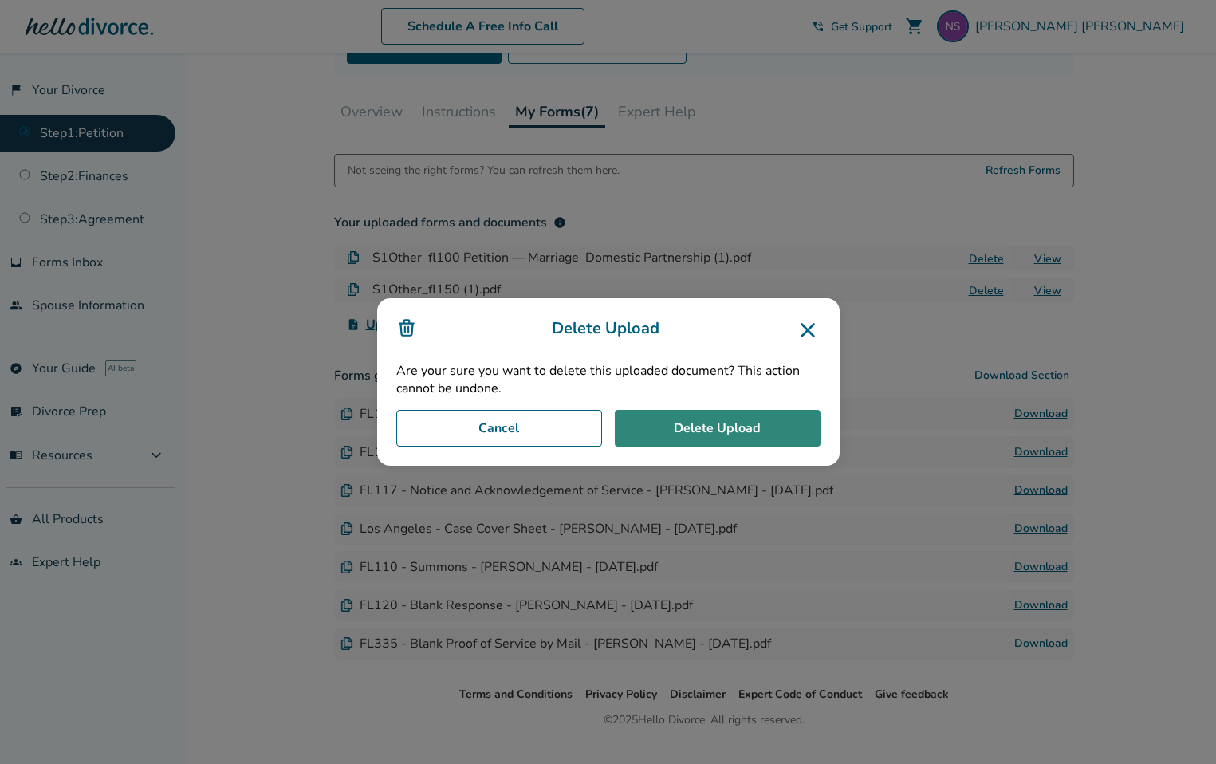
click at [703, 433] on button "Delete Upload" at bounding box center [718, 428] width 206 height 37
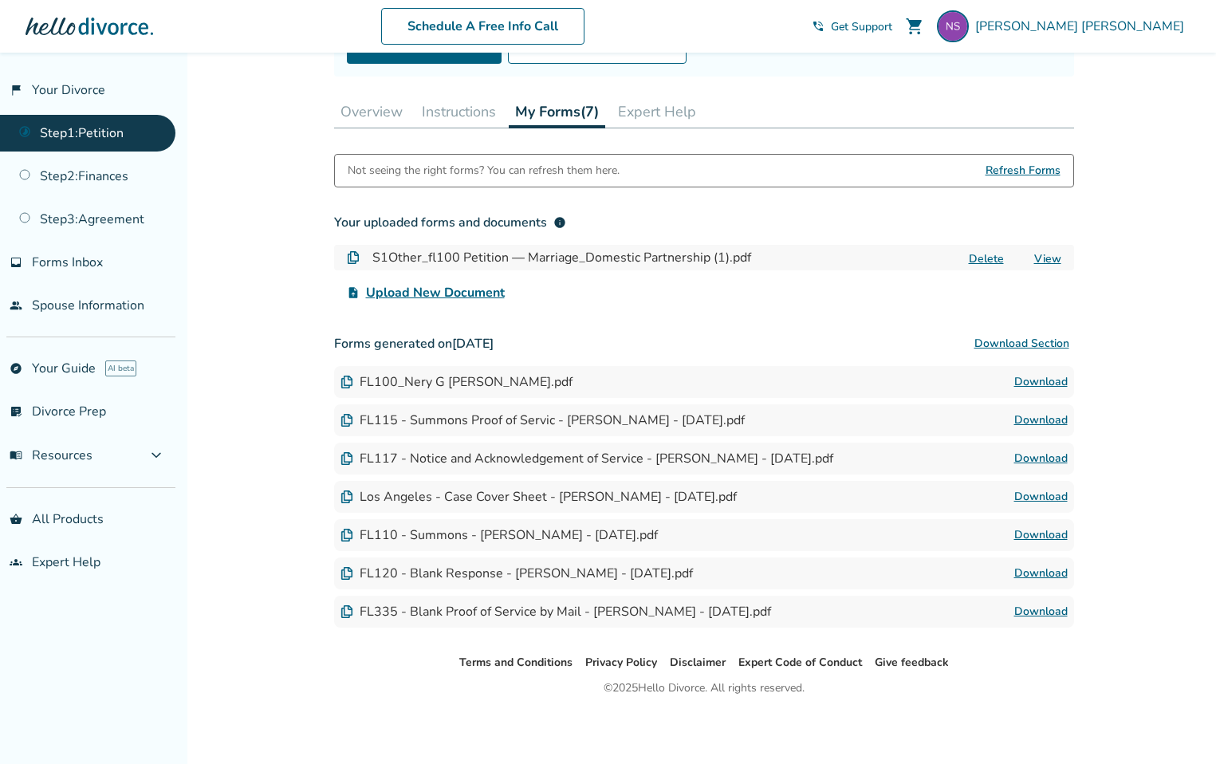
click at [487, 292] on span "Upload New Document" at bounding box center [435, 292] width 139 height 19
click at [0, 0] on input "upload_file Upload New Document" at bounding box center [0, 0] width 0 height 0
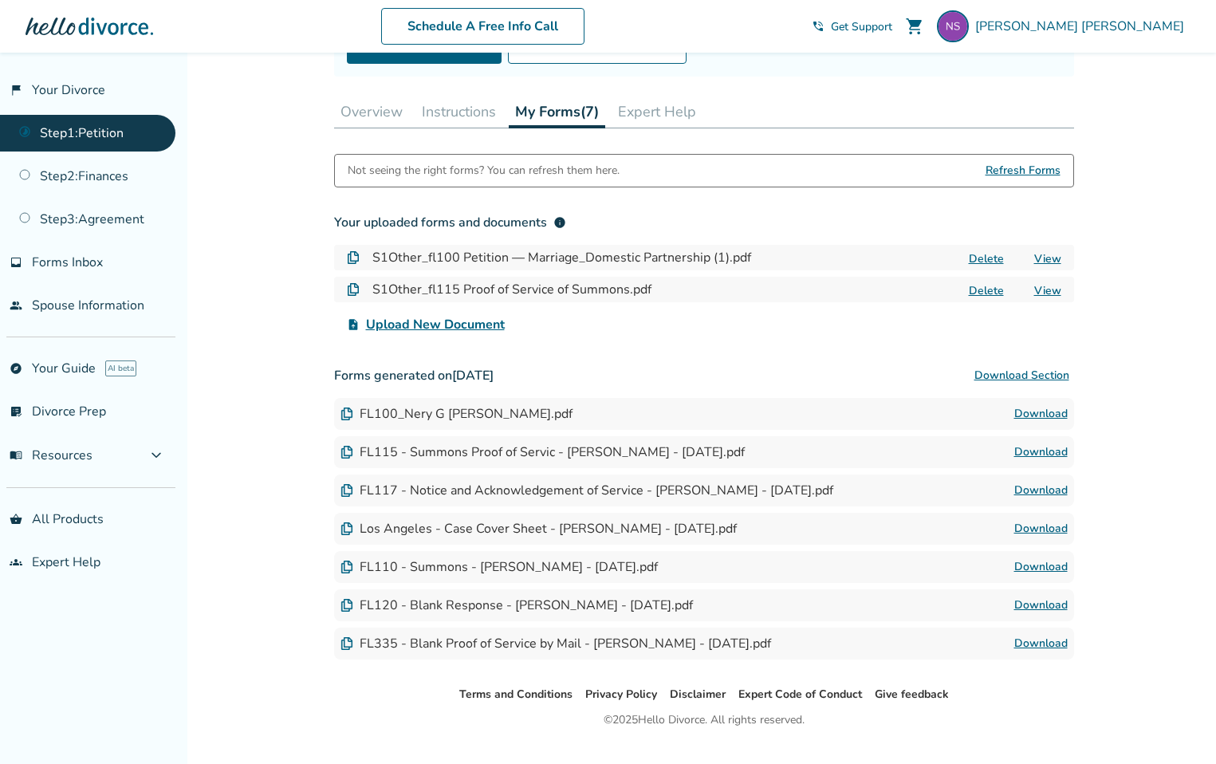
click at [1057, 291] on link "View" at bounding box center [1048, 290] width 27 height 15
click at [983, 293] on button "Delete" at bounding box center [986, 290] width 45 height 17
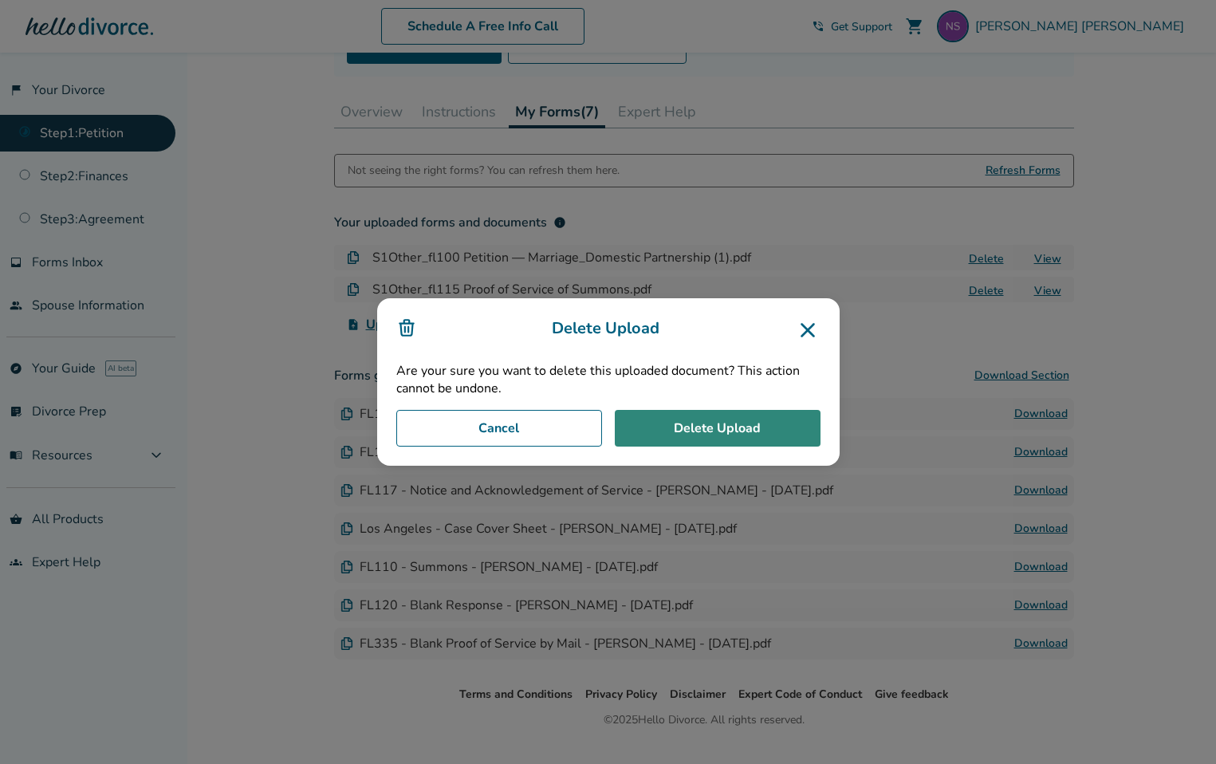
click at [720, 423] on button "Delete Upload" at bounding box center [718, 428] width 206 height 37
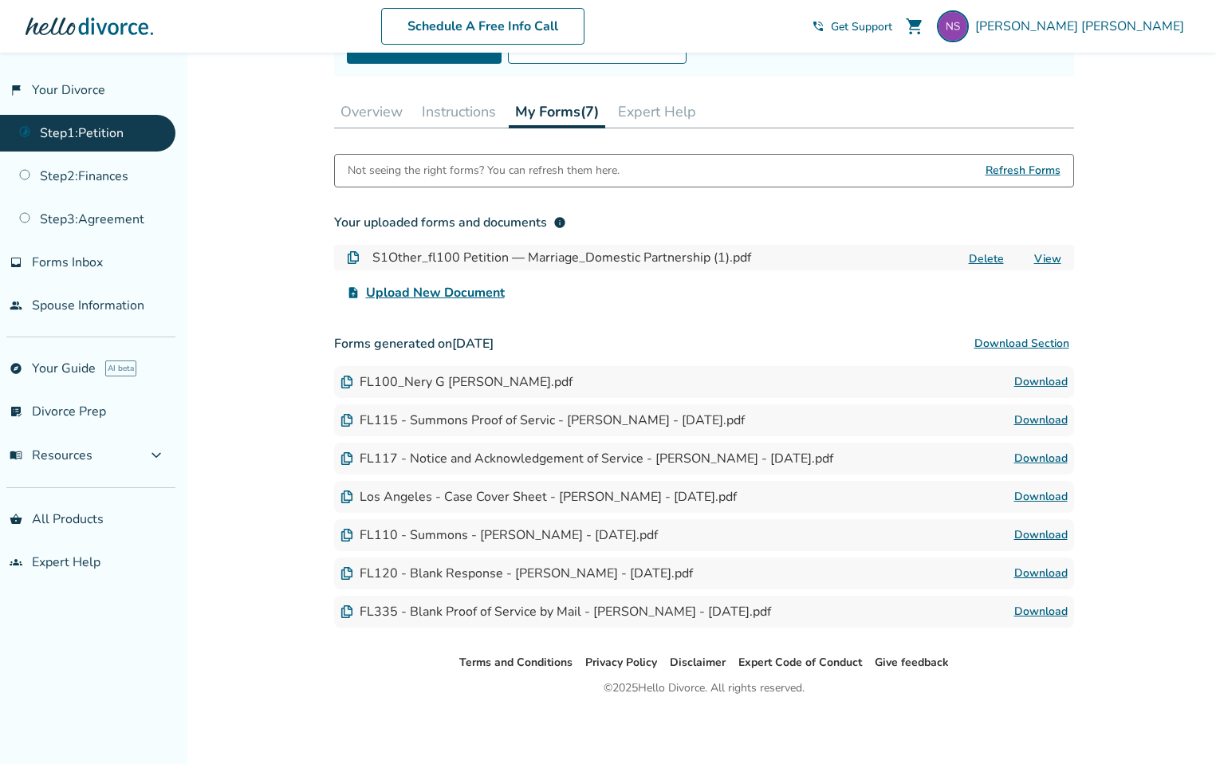
click at [434, 293] on span "Upload New Document" at bounding box center [435, 292] width 139 height 19
click at [0, 0] on input "upload_file Upload New Document" at bounding box center [0, 0] width 0 height 0
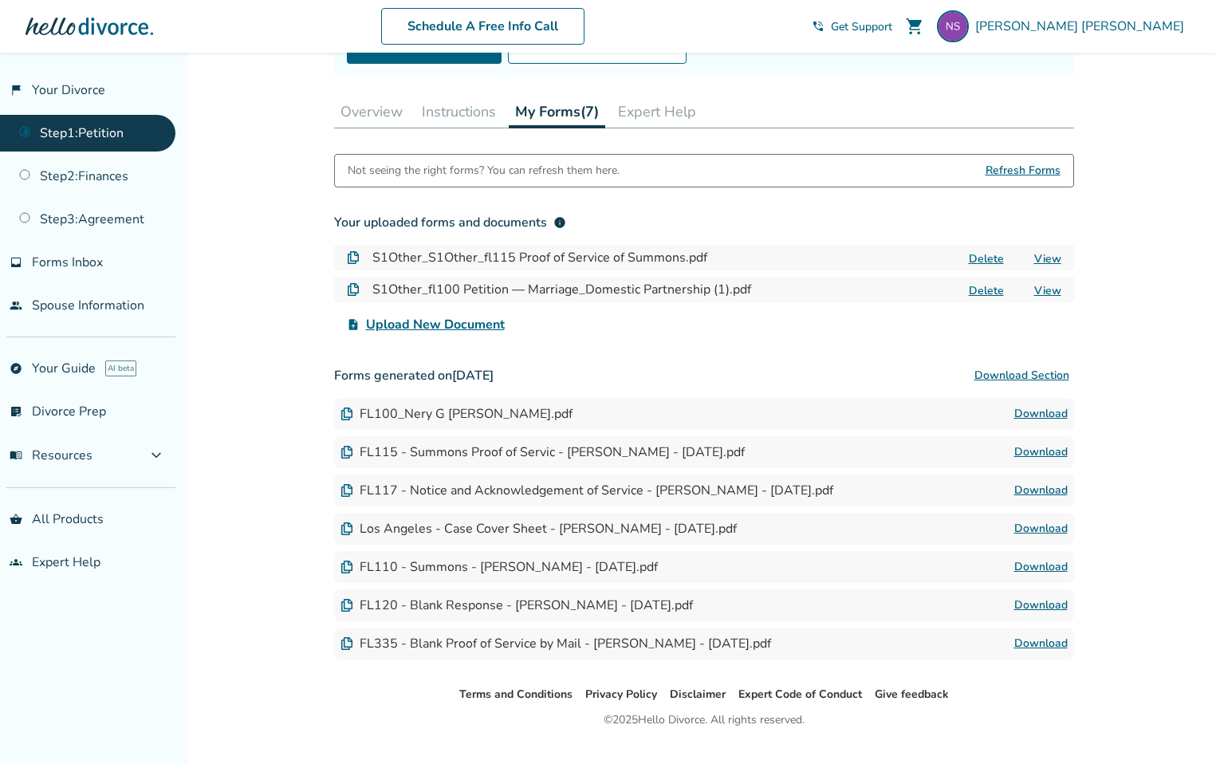
click at [1035, 491] on link "Download" at bounding box center [1041, 490] width 53 height 19
click at [988, 255] on button "Delete" at bounding box center [986, 258] width 45 height 17
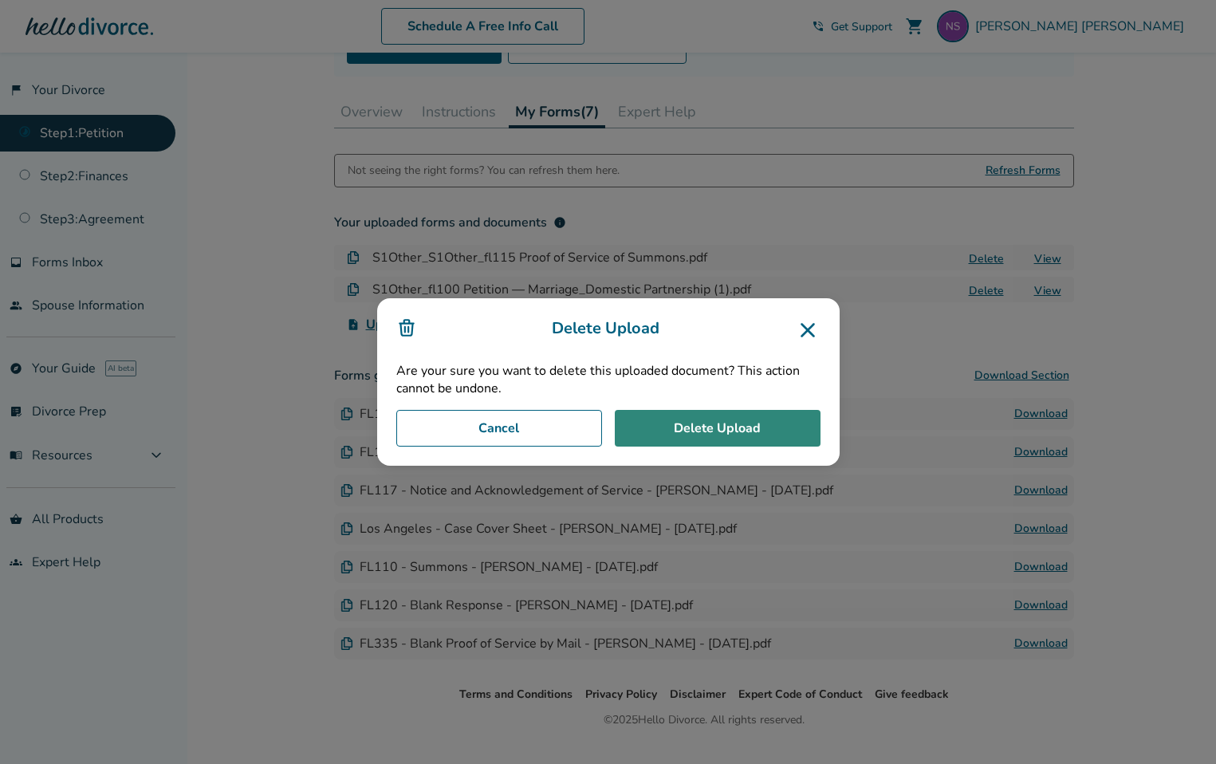
click at [702, 443] on button "Delete Upload" at bounding box center [718, 428] width 206 height 37
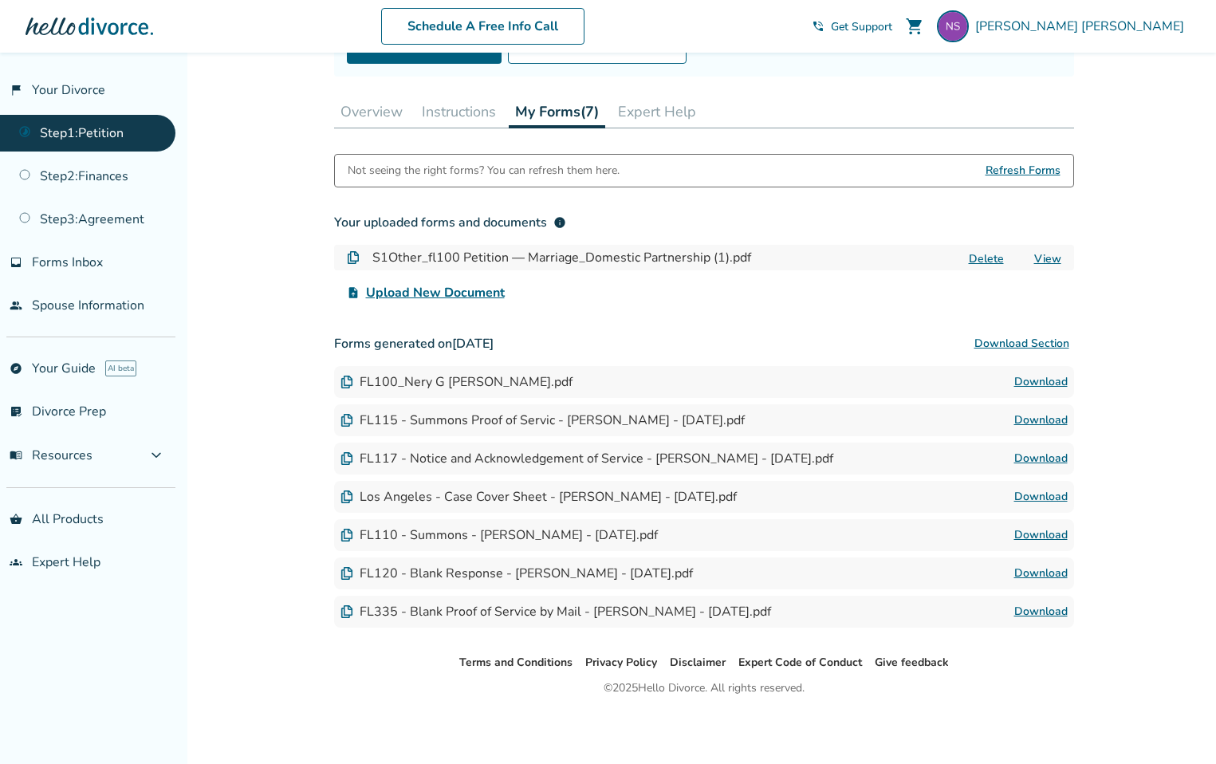
click at [981, 254] on button "Delete" at bounding box center [986, 258] width 45 height 17
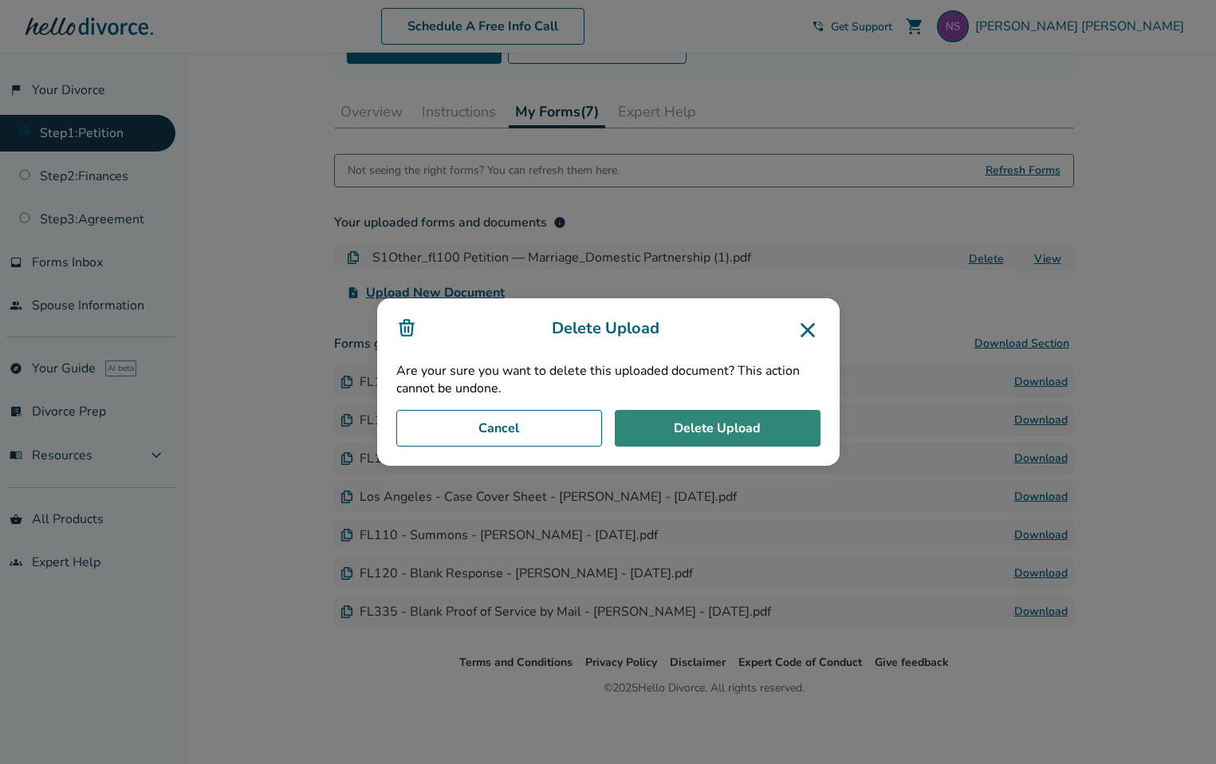
click at [724, 416] on button "Delete Upload" at bounding box center [718, 428] width 206 height 37
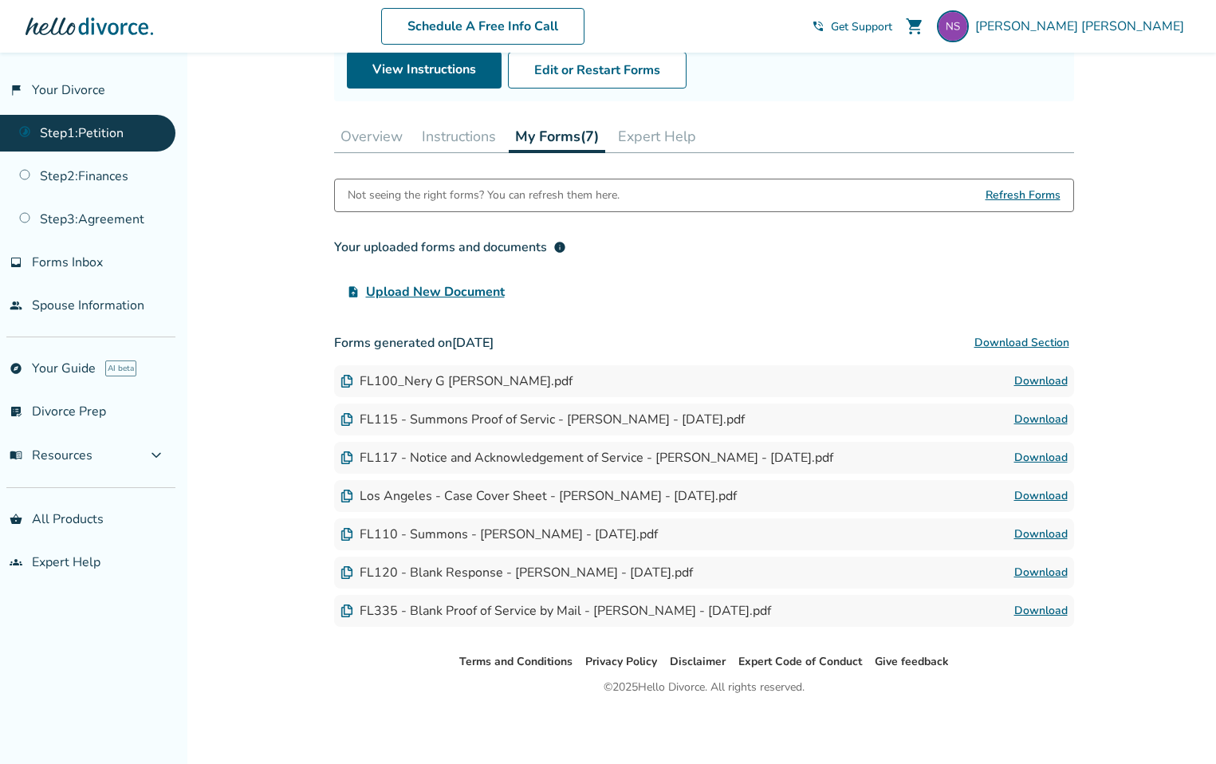
scroll to position [179, 0]
click at [1033, 384] on link "Download" at bounding box center [1041, 382] width 53 height 19
